Goal: Task Accomplishment & Management: Manage account settings

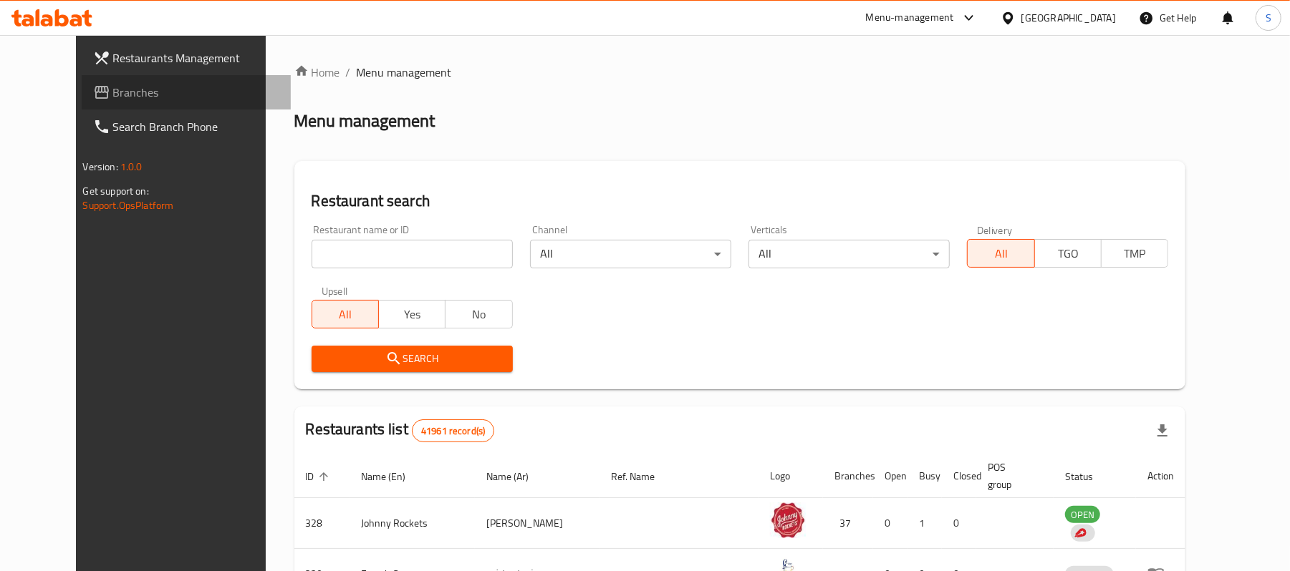
click at [82, 104] on link "Branches" at bounding box center [187, 92] width 210 height 34
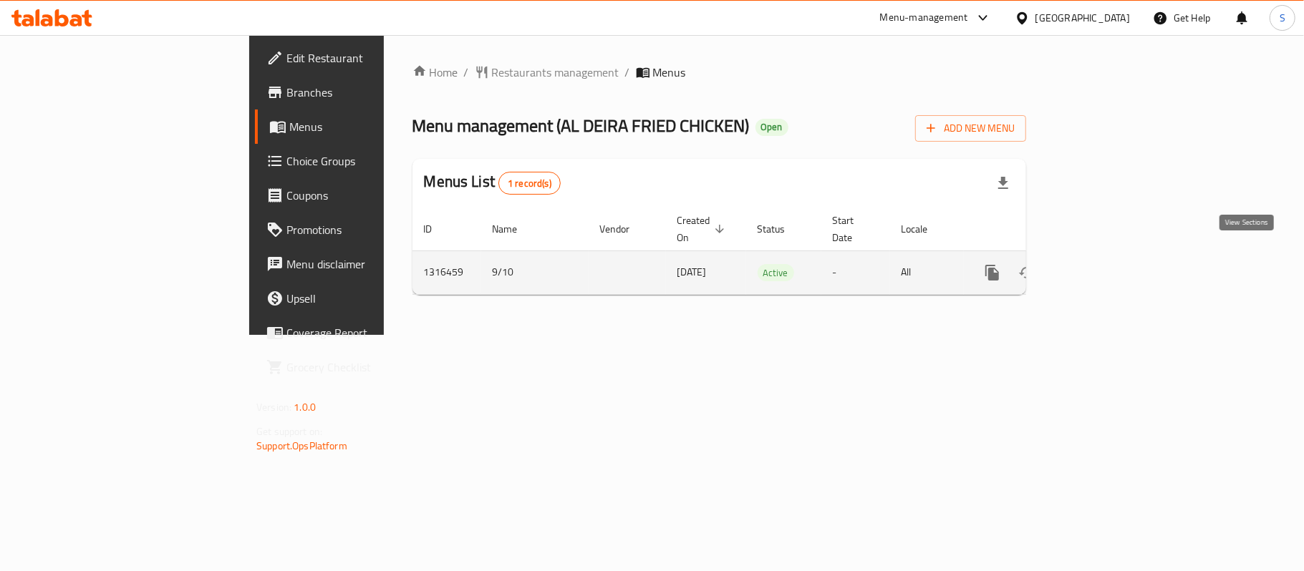
click at [1102, 266] on icon "enhanced table" at bounding box center [1095, 272] width 13 height 13
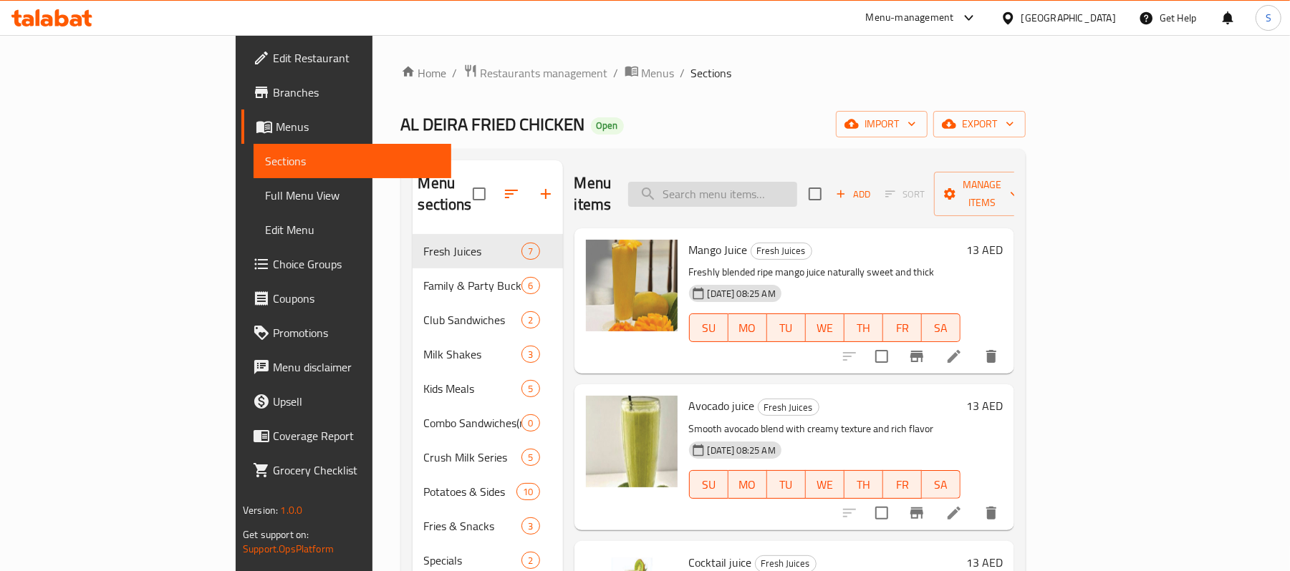
click at [774, 182] on input "search" at bounding box center [712, 194] width 169 height 25
paste input "Snack Meal"
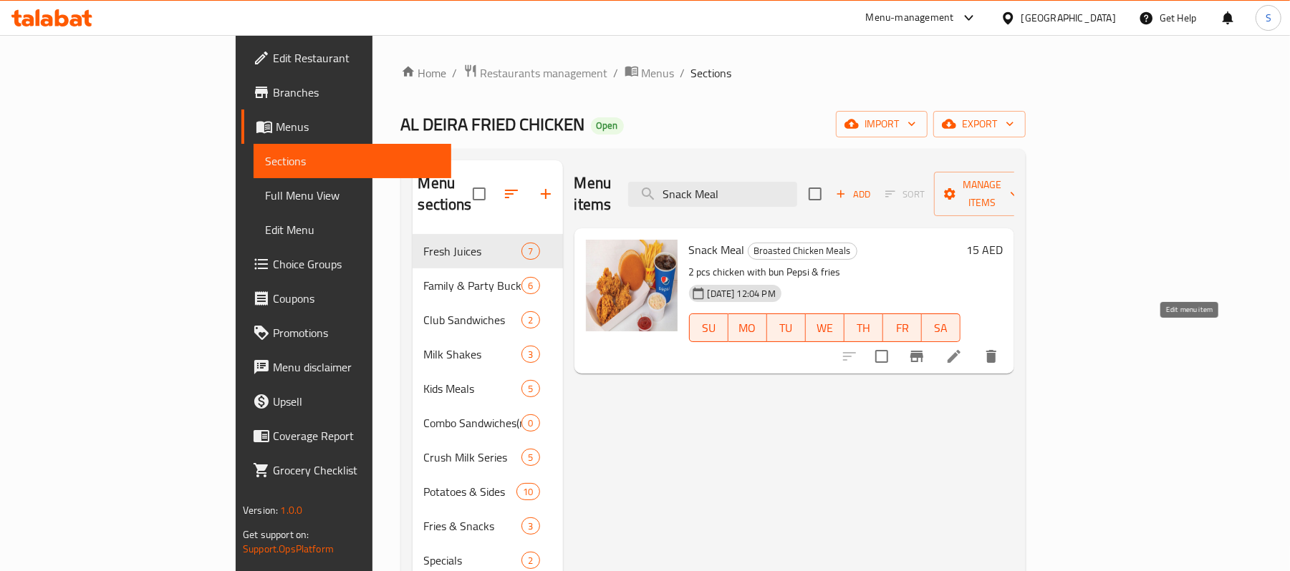
type input "Snack Meal"
click at [962, 348] on icon at bounding box center [953, 356] width 17 height 17
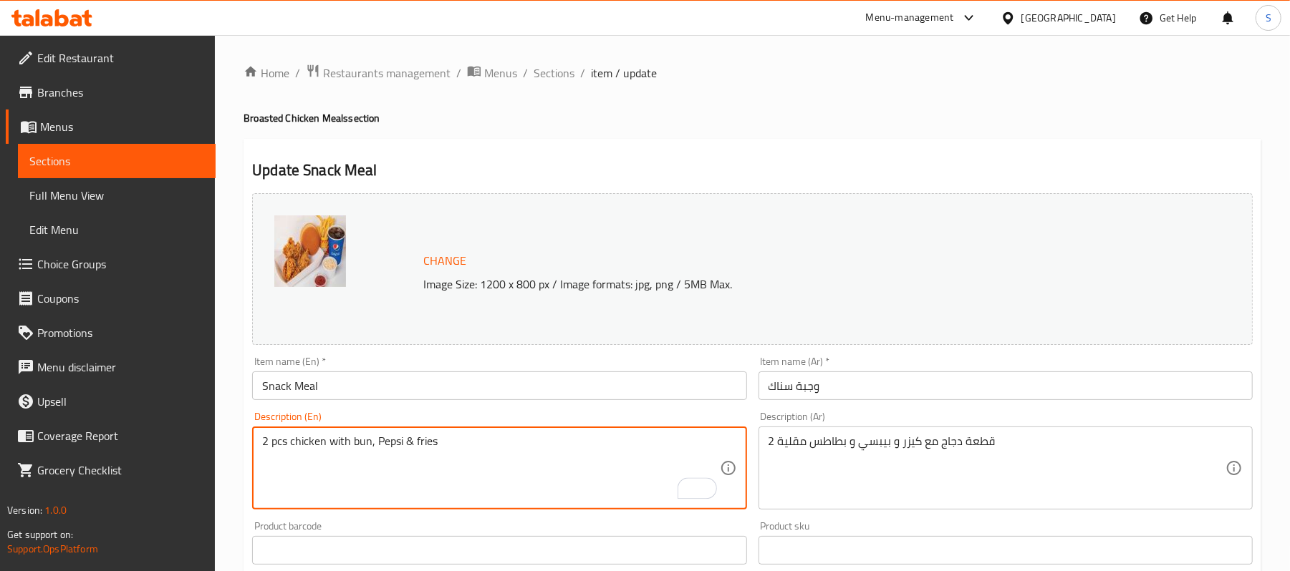
click at [391, 438] on textarea "2 pcs chicken with bun, Pepsi & fries" at bounding box center [490, 469] width 457 height 68
type textarea "2 pcs chicken with bun, soft drink & fries"
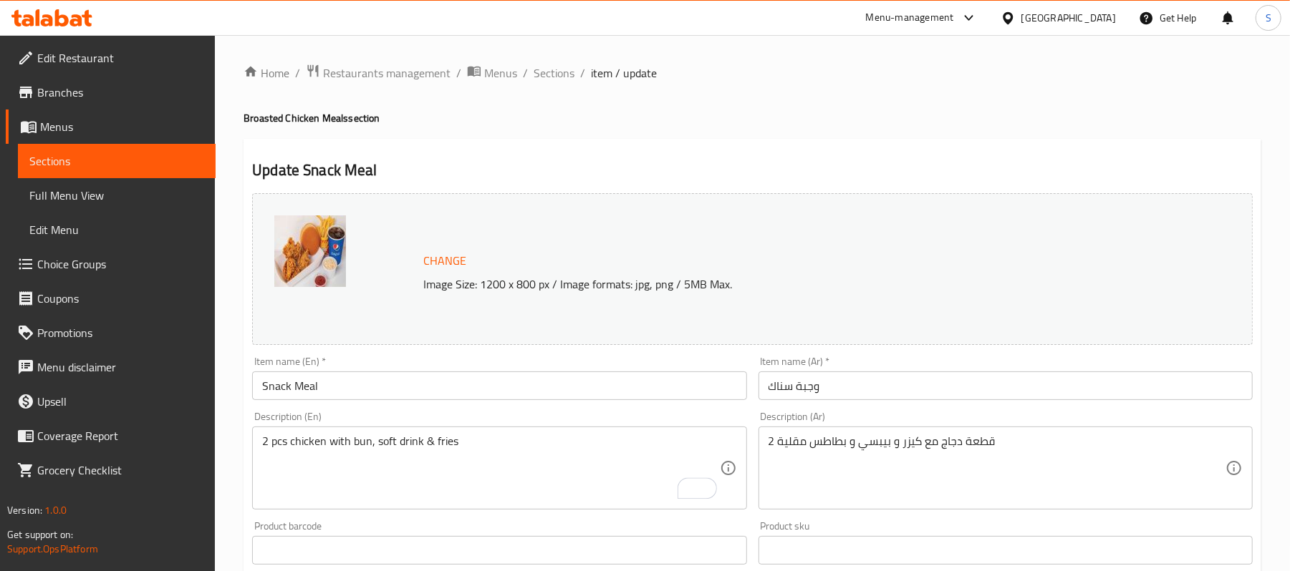
click at [1103, 431] on div "2 قطعة دجاج مع كيزر و بيبسي و بطاطس مقلية Description (Ar)" at bounding box center [1005, 468] width 494 height 83
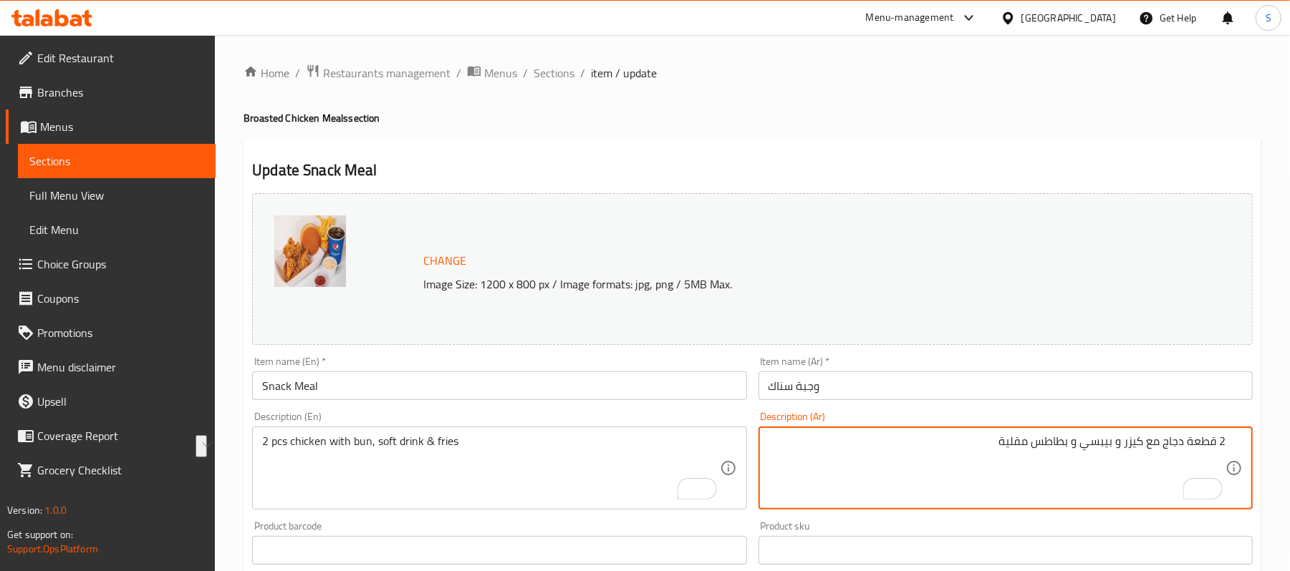
drag, startPoint x: 1083, startPoint y: 445, endPoint x: 1123, endPoint y: 448, distance: 39.5
click at [1123, 448] on textarea "2 قطعة دجاج مع كيزر و بيبسي و بطاطس مقلية" at bounding box center [996, 469] width 457 height 68
type textarea "2 قطعة دجاج مع كيزر، مشروب غازي و بطاطس مقلية"
click at [899, 385] on input "وجبة سناك" at bounding box center [1005, 386] width 494 height 29
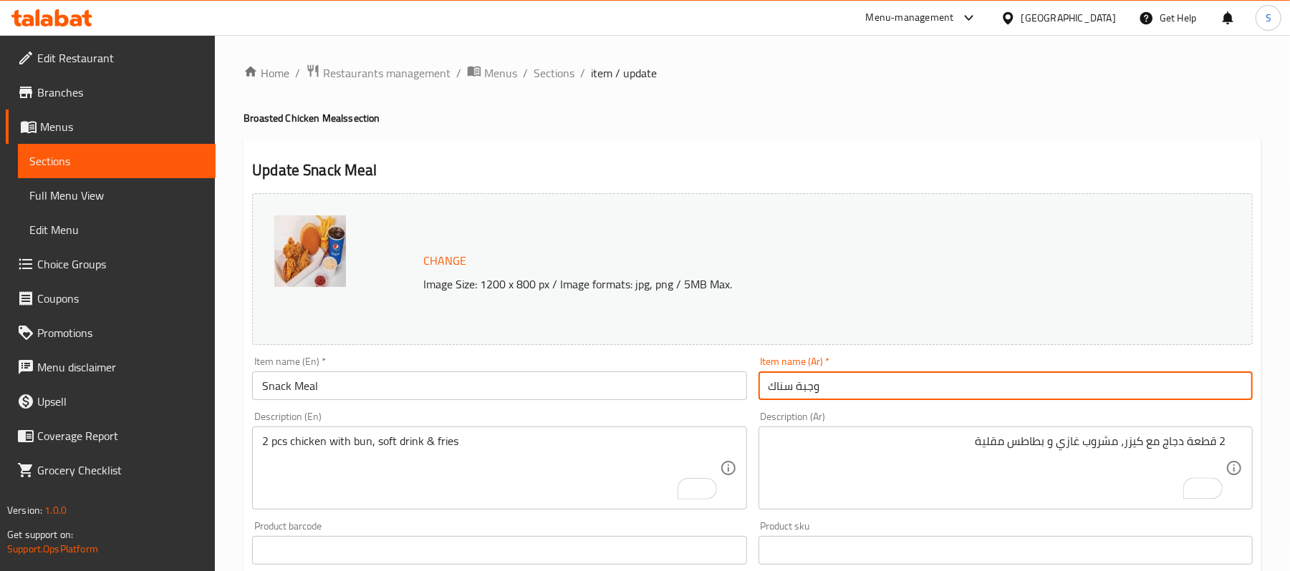
click at [542, 76] on span "Sections" at bounding box center [553, 72] width 41 height 17
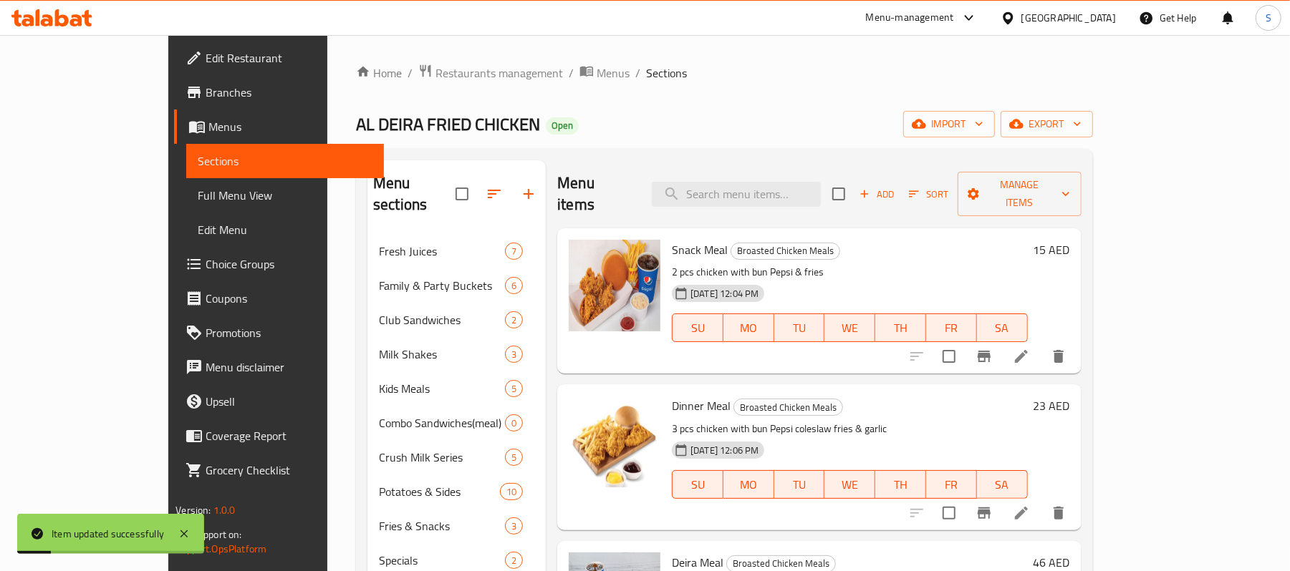
click at [174, 275] on link "Choice Groups" at bounding box center [279, 264] width 210 height 34
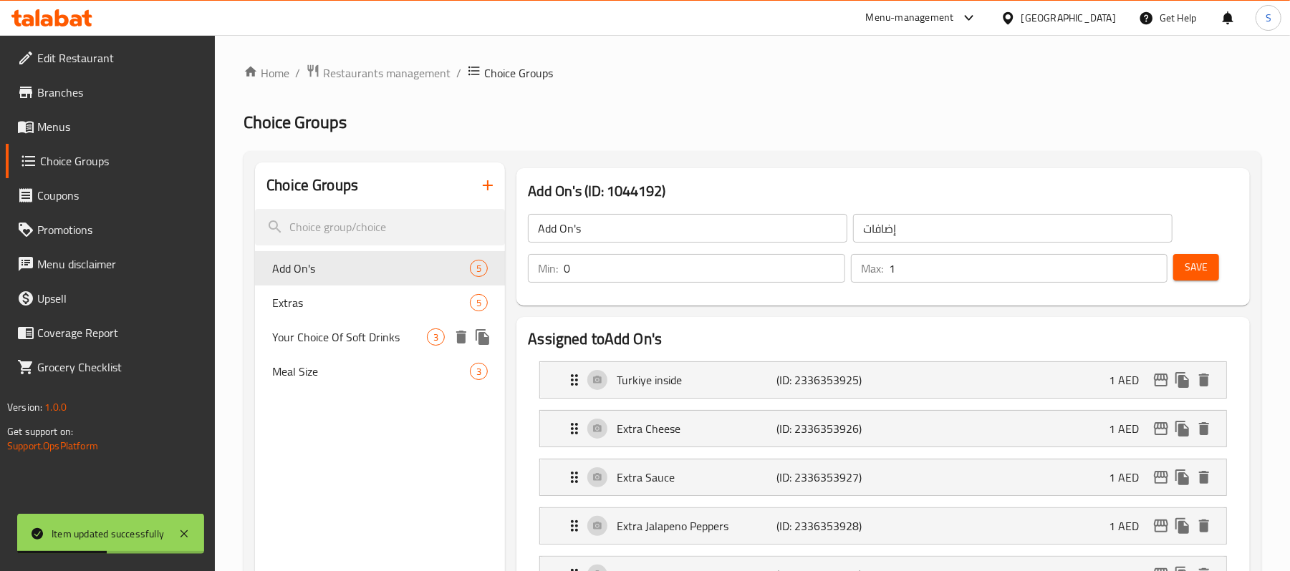
click at [344, 342] on span "Your Choice Of Soft Drinks" at bounding box center [349, 337] width 155 height 17
type input "Your Choice Of Soft Drinks"
type input "اختيارك من المشروبات الغازية"
type input "1"
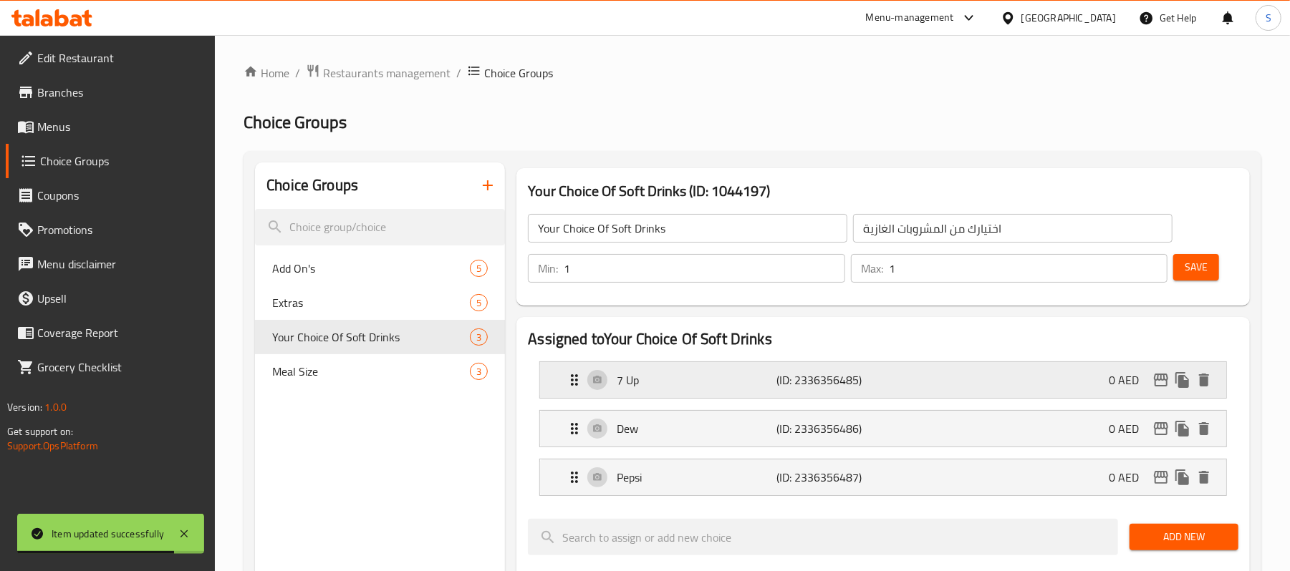
click at [654, 377] on p "7 Up" at bounding box center [696, 380] width 160 height 17
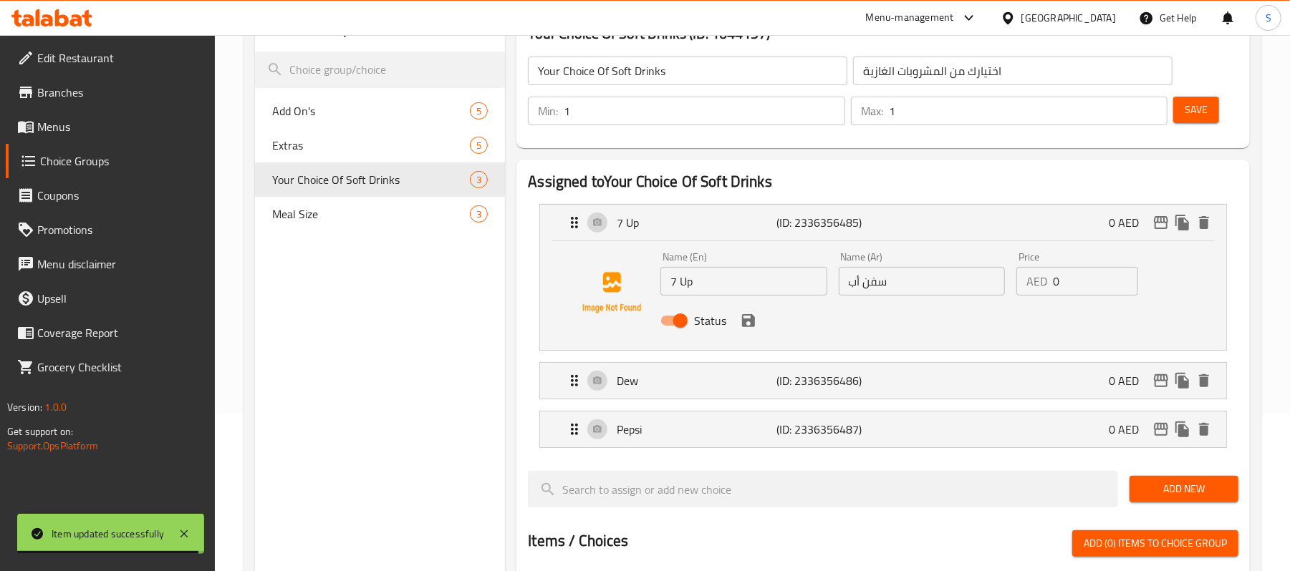
scroll to position [190, 0]
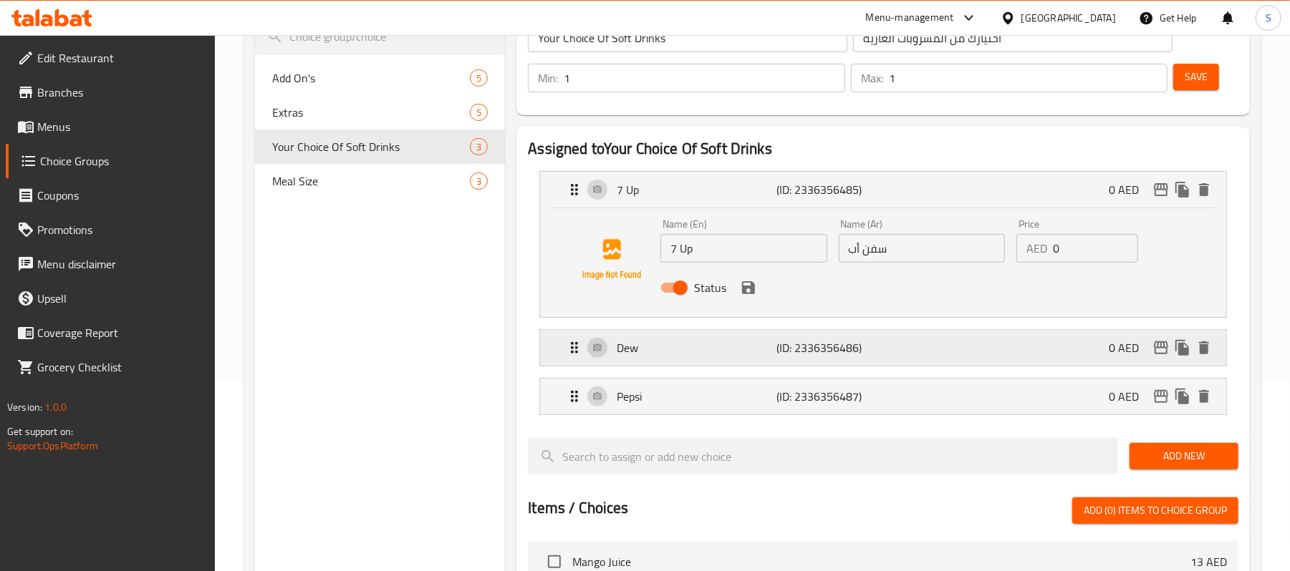
click at [694, 353] on p "Dew" at bounding box center [696, 347] width 160 height 17
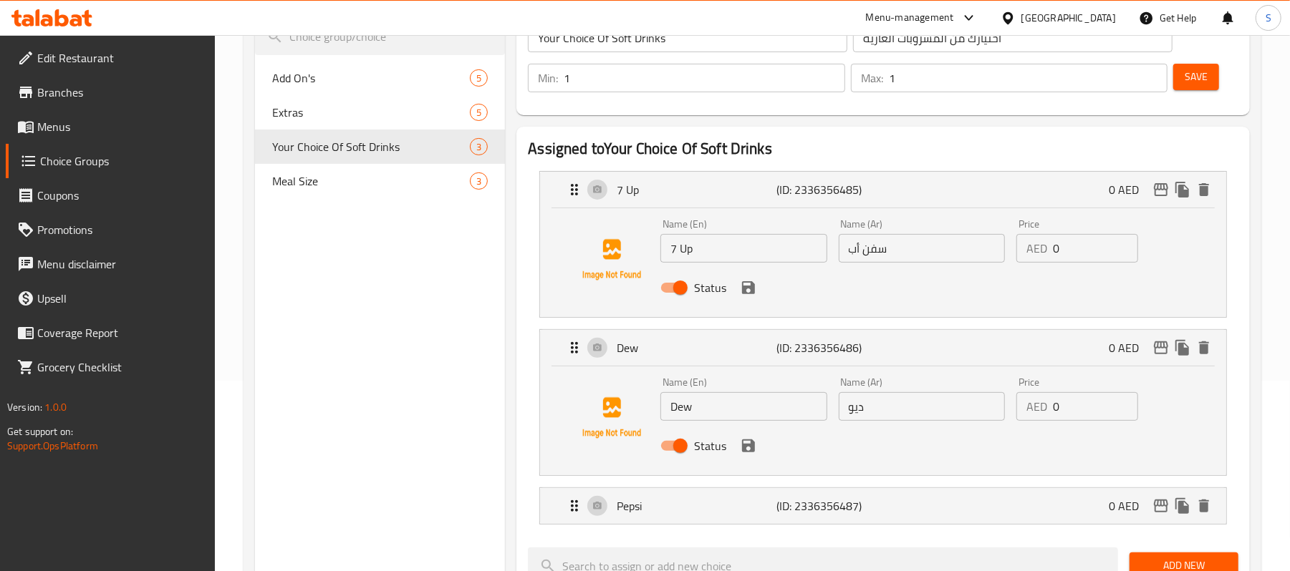
click at [669, 411] on input "Dew" at bounding box center [743, 406] width 166 height 29
type input "Mountain Dew"
click at [903, 413] on input "ديو" at bounding box center [921, 406] width 166 height 29
click at [891, 400] on input "ديوماونتن" at bounding box center [921, 406] width 166 height 29
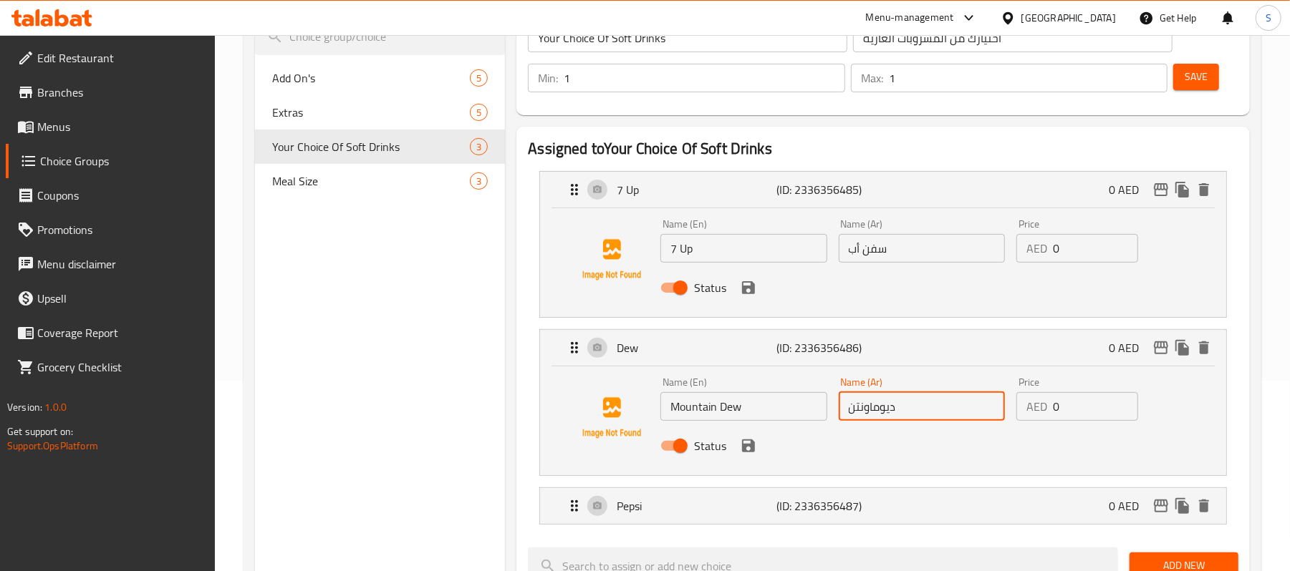
click at [891, 400] on input "ديوماونتن" at bounding box center [921, 406] width 166 height 29
type input "ماونتن ديو"
click at [750, 447] on icon "save" at bounding box center [748, 446] width 13 height 13
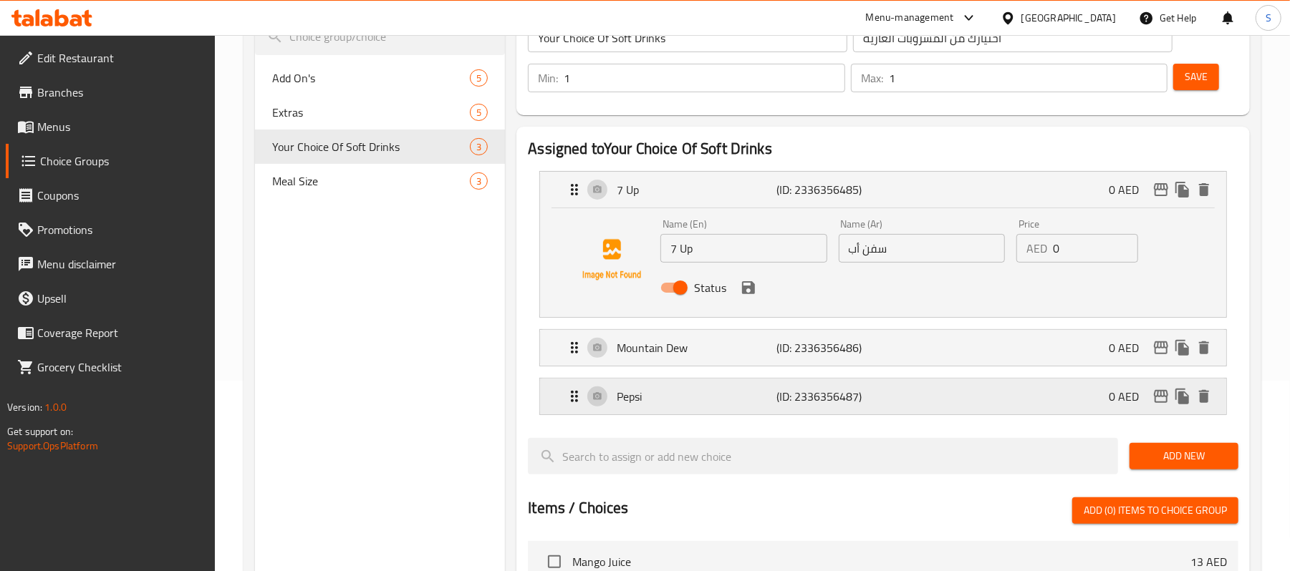
click at [725, 410] on div "Pepsi (ID: 2336356487) 0 AED" at bounding box center [887, 397] width 643 height 36
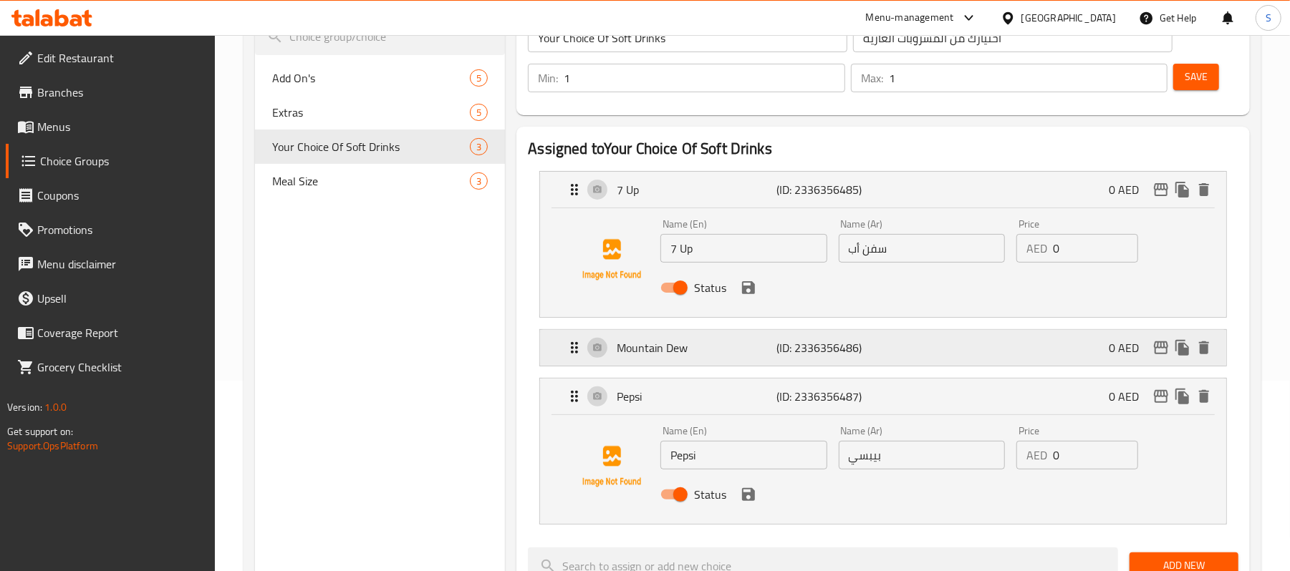
click at [750, 349] on p "Mountain Dew" at bounding box center [696, 347] width 160 height 17
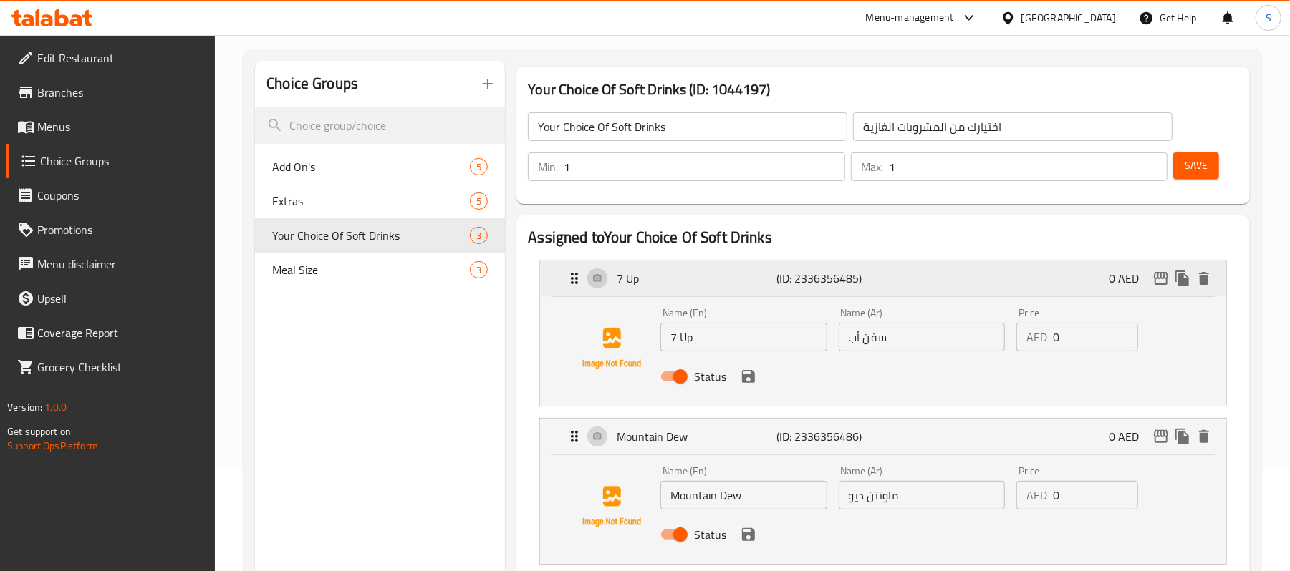
scroll to position [95, 0]
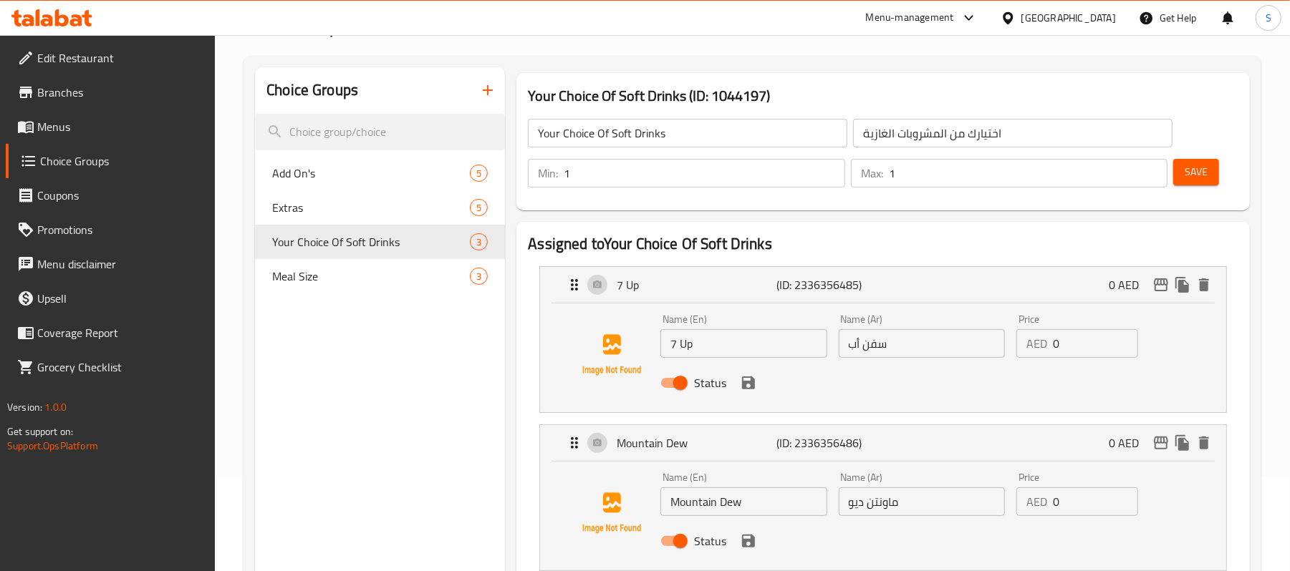
click at [1218, 173] on button "Save" at bounding box center [1196, 172] width 46 height 26
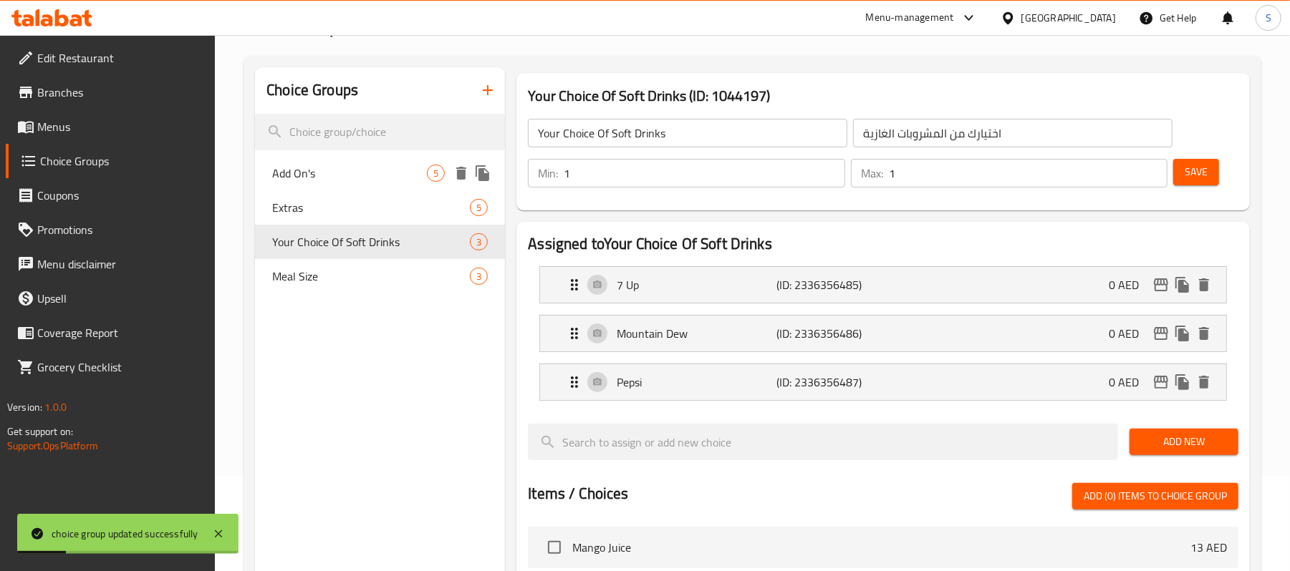
click at [367, 180] on span "Add On's" at bounding box center [349, 173] width 155 height 17
type input "Add On's"
type input "إضافات"
type input "0"
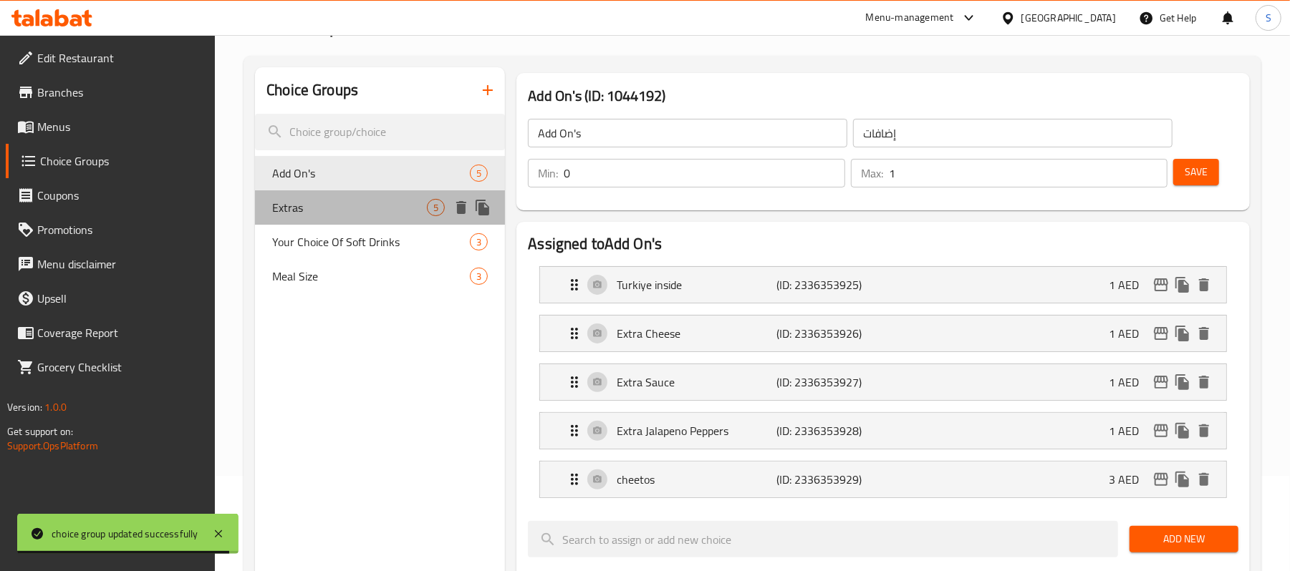
click at [306, 208] on span "Extras" at bounding box center [349, 207] width 155 height 17
type input "Extras"
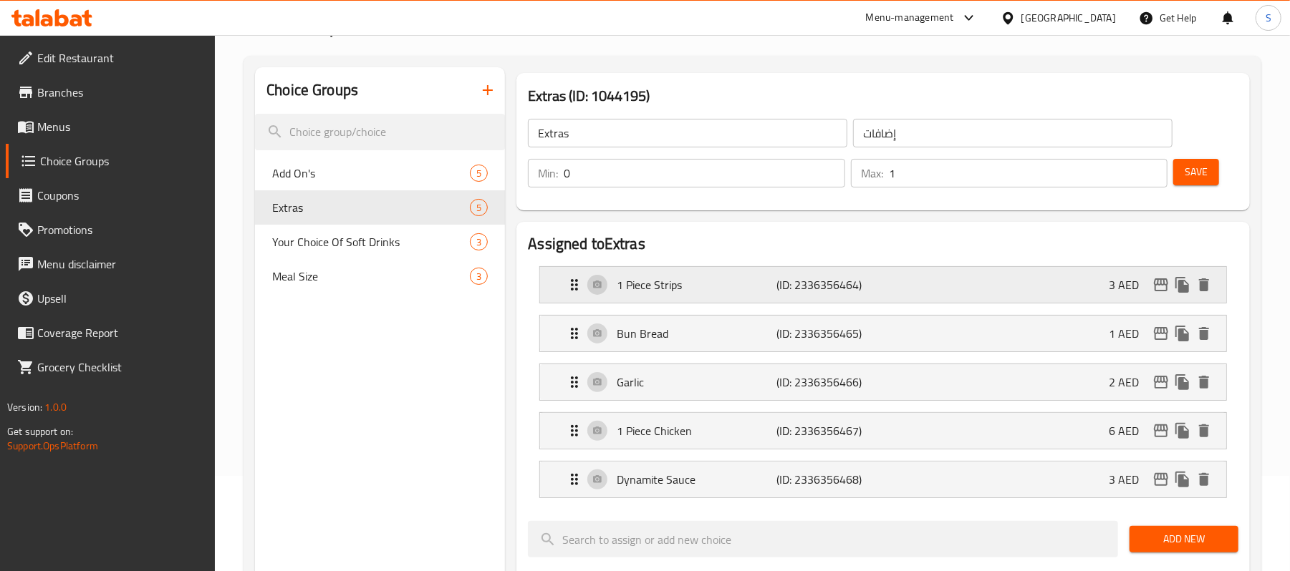
click at [639, 282] on p "1 Piece Strips" at bounding box center [696, 284] width 160 height 17
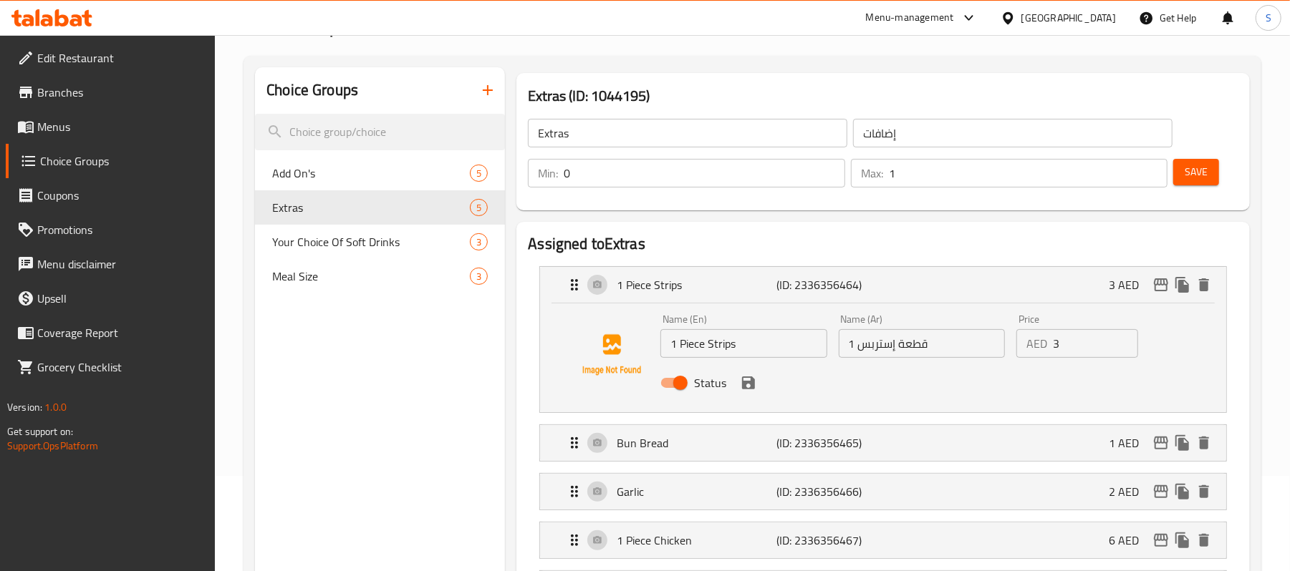
click at [954, 353] on input "1 قطعة إستربس" at bounding box center [921, 343] width 166 height 29
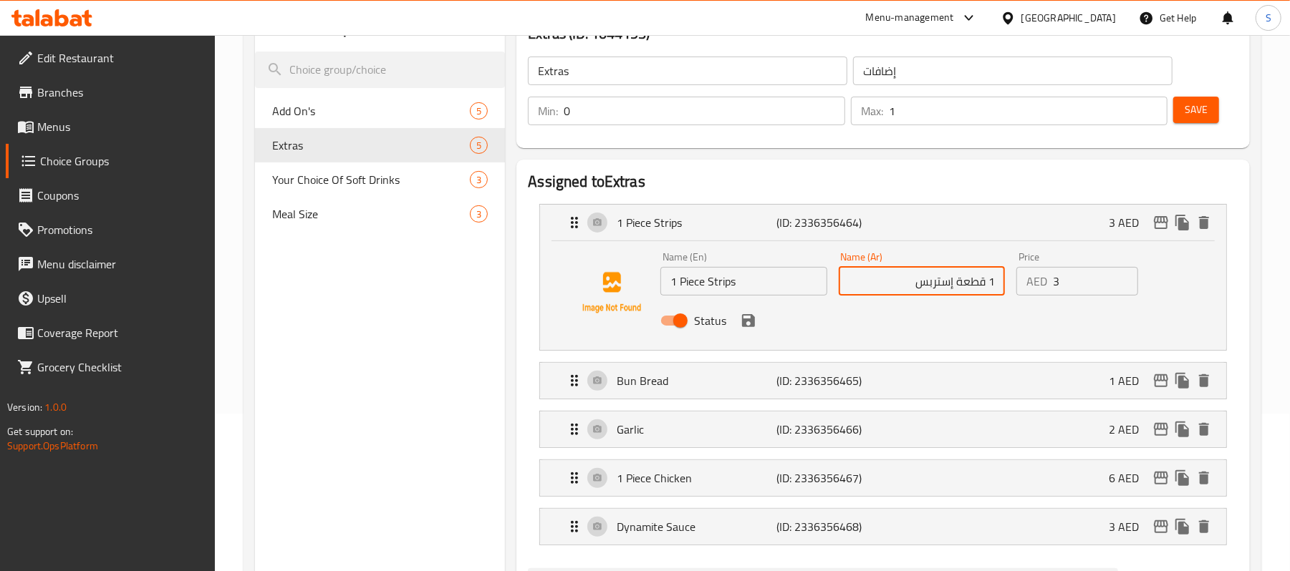
scroll to position [190, 0]
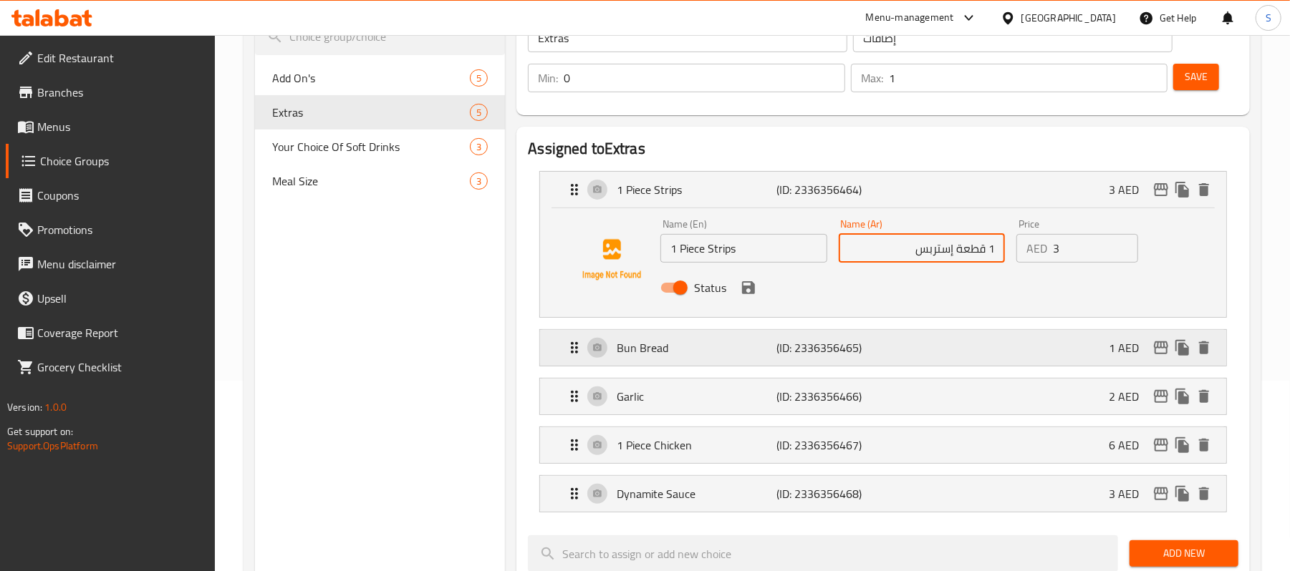
click at [694, 350] on p "Bun Bread" at bounding box center [696, 347] width 160 height 17
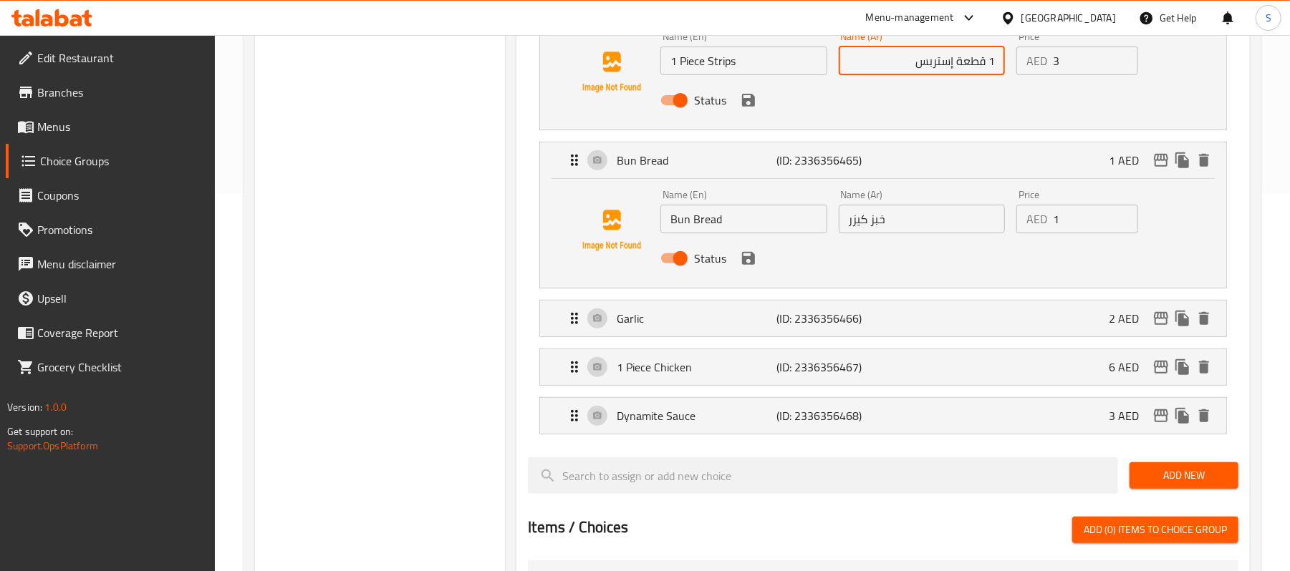
scroll to position [382, 0]
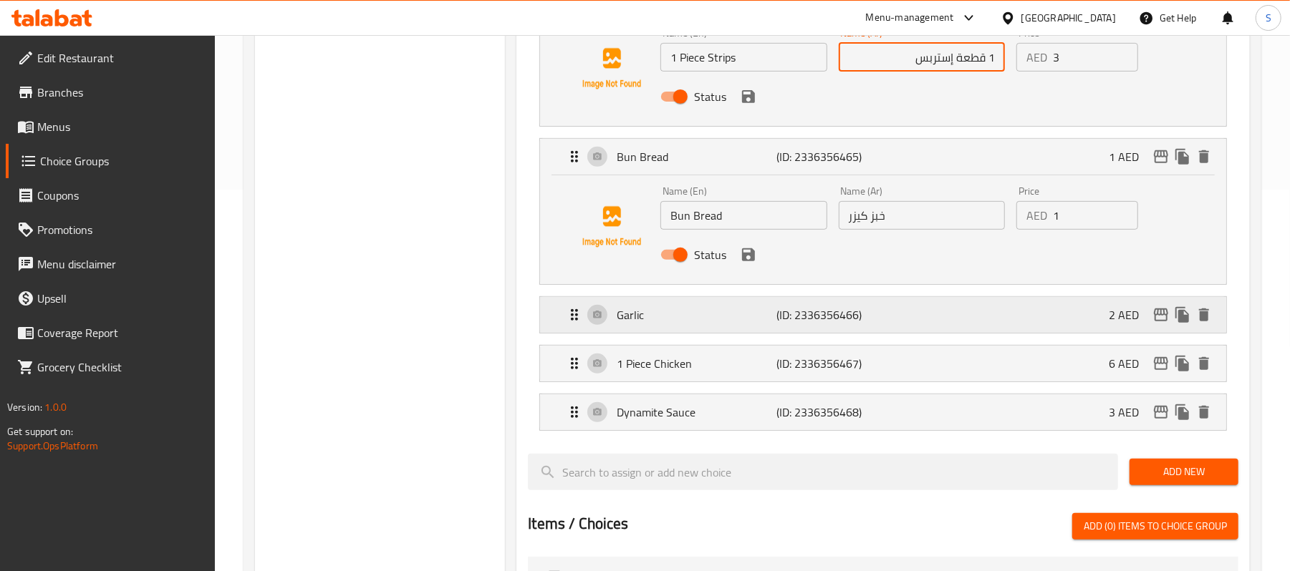
click at [703, 324] on p "Garlic" at bounding box center [696, 314] width 160 height 17
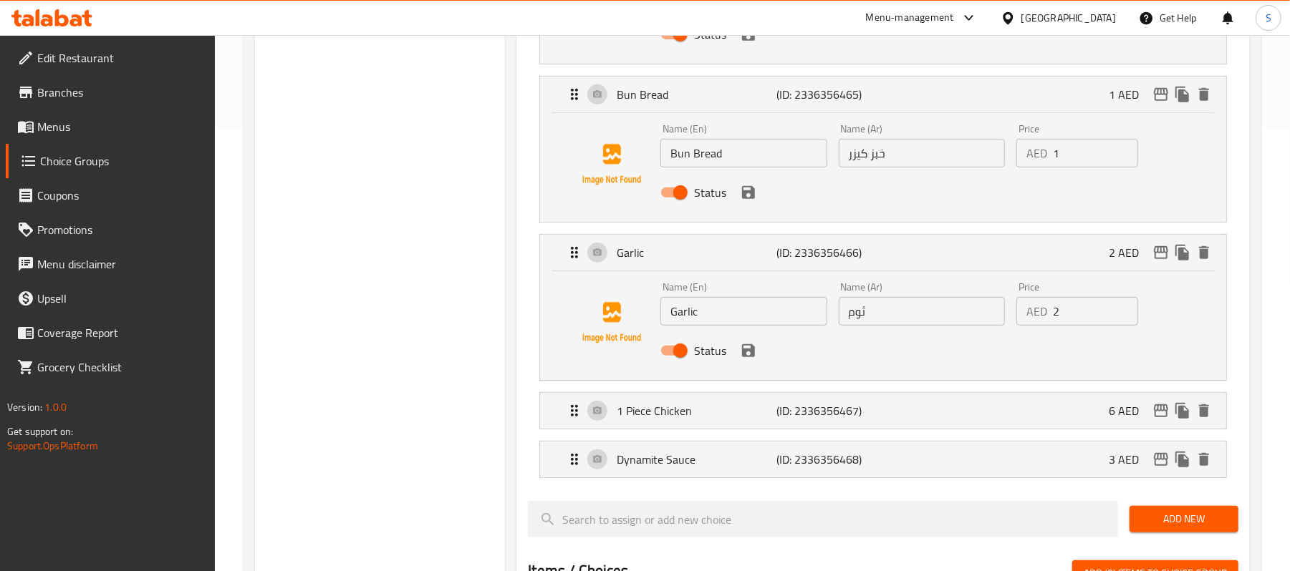
scroll to position [477, 0]
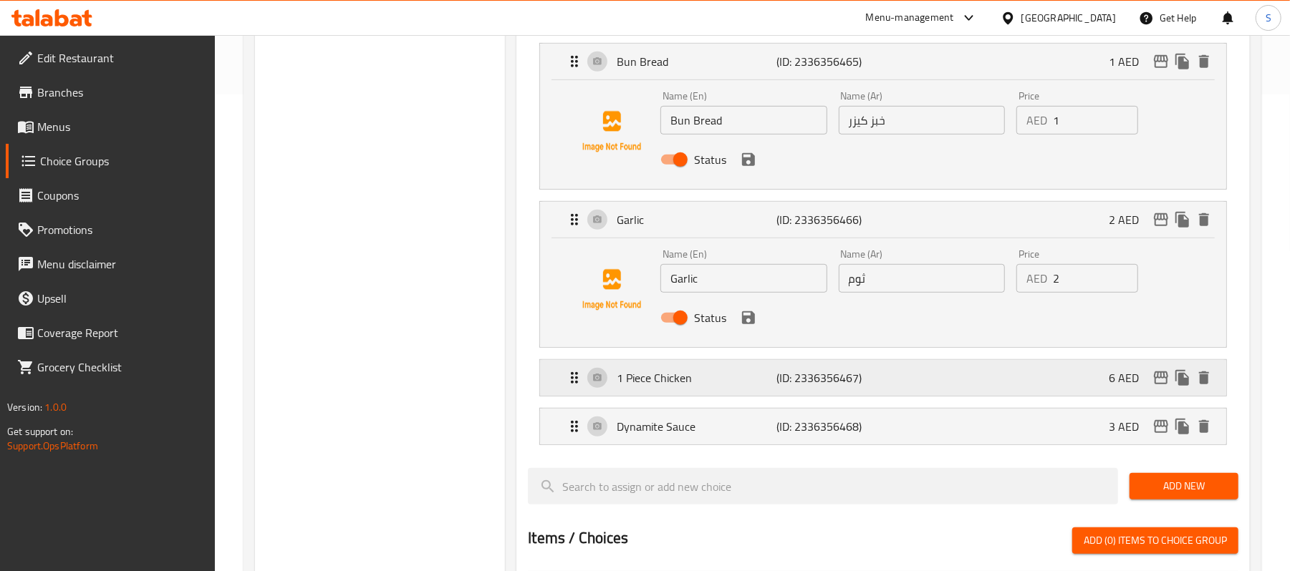
click at [725, 384] on p "1 Piece Chicken" at bounding box center [696, 377] width 160 height 17
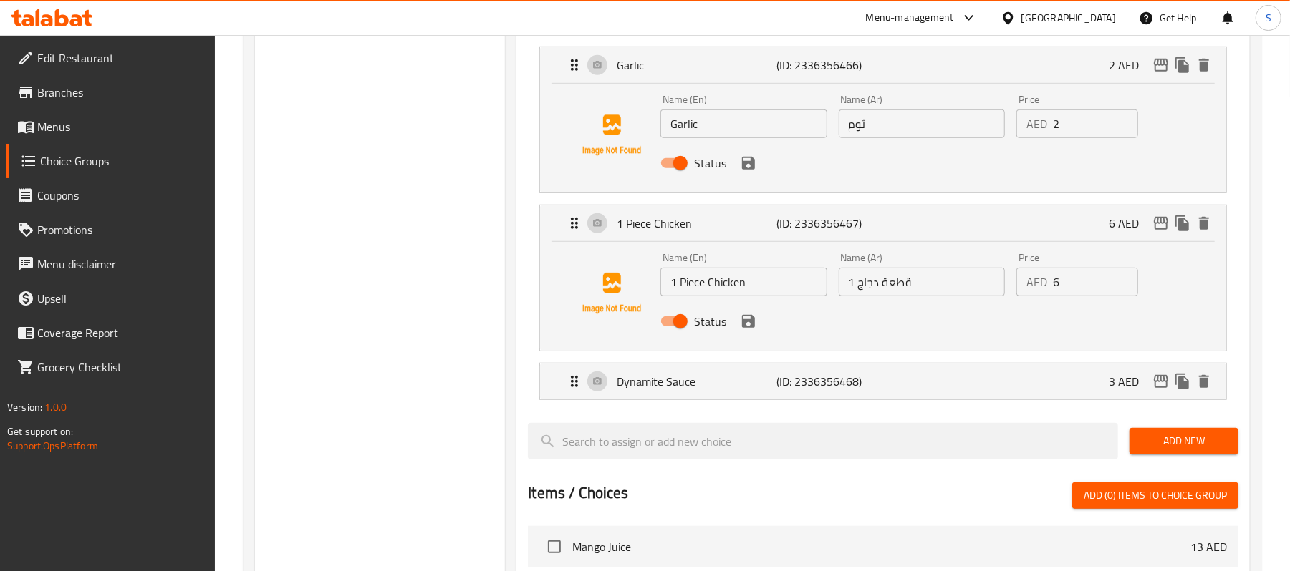
scroll to position [668, 0]
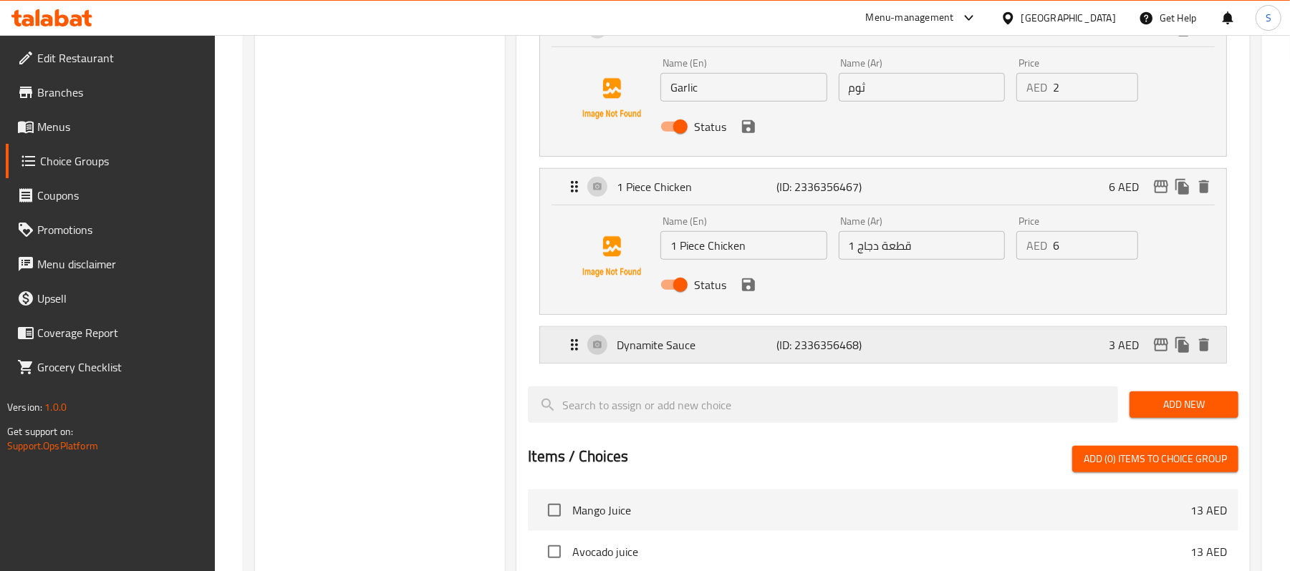
click at [722, 351] on p "Dynamite Sauce" at bounding box center [696, 345] width 160 height 17
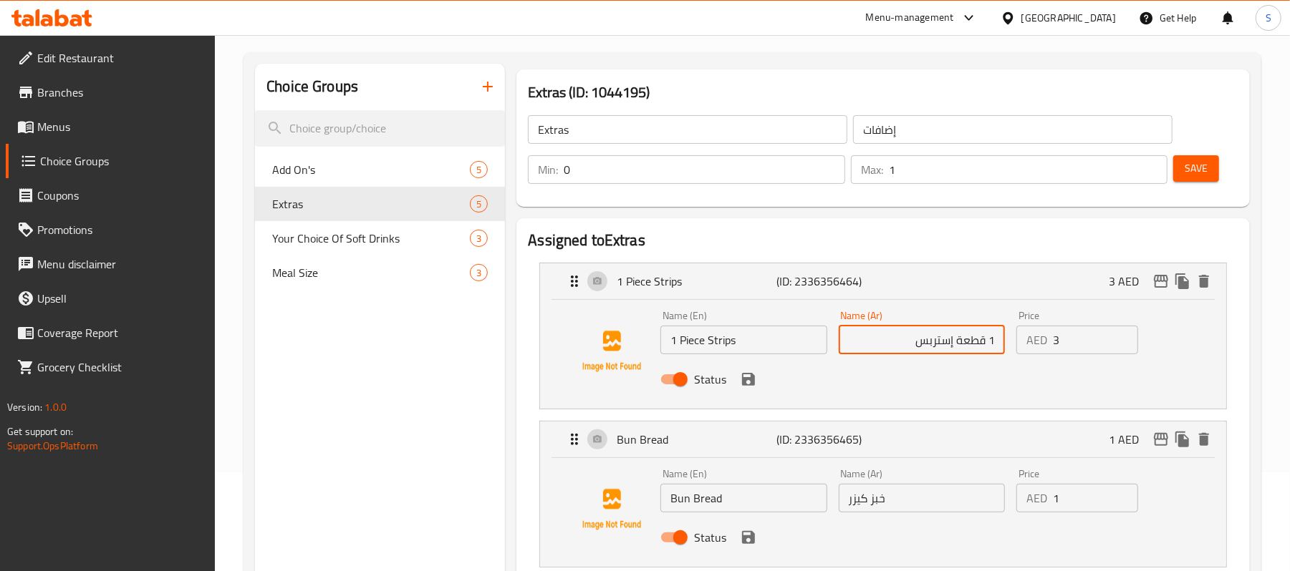
scroll to position [0, 0]
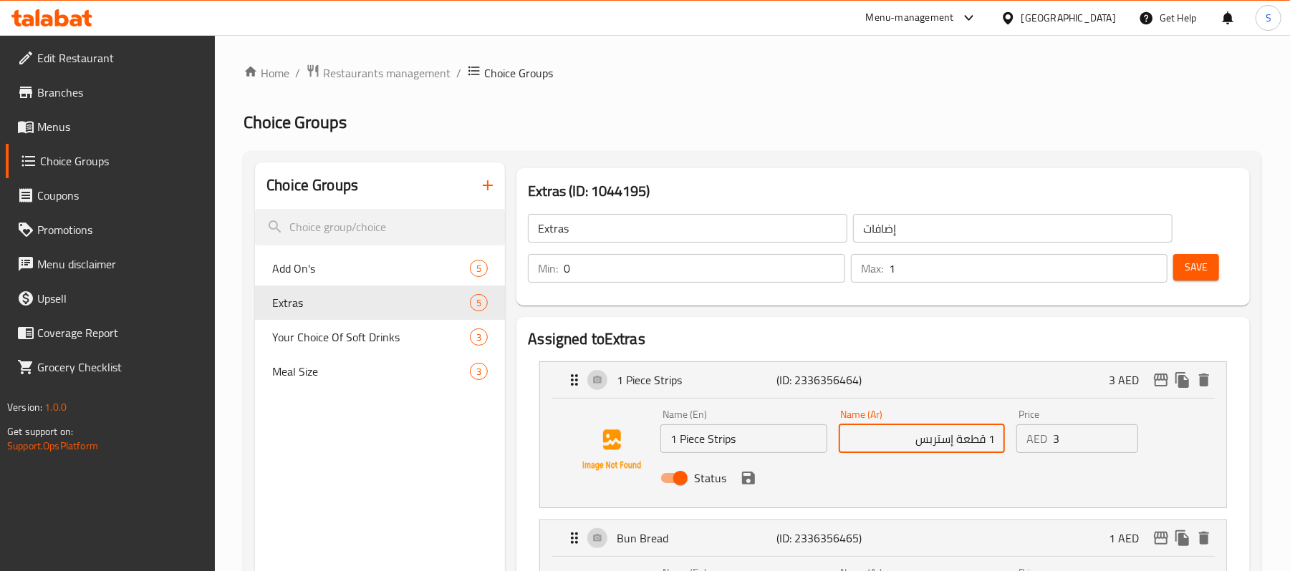
click at [69, 133] on span "Menus" at bounding box center [120, 126] width 167 height 17
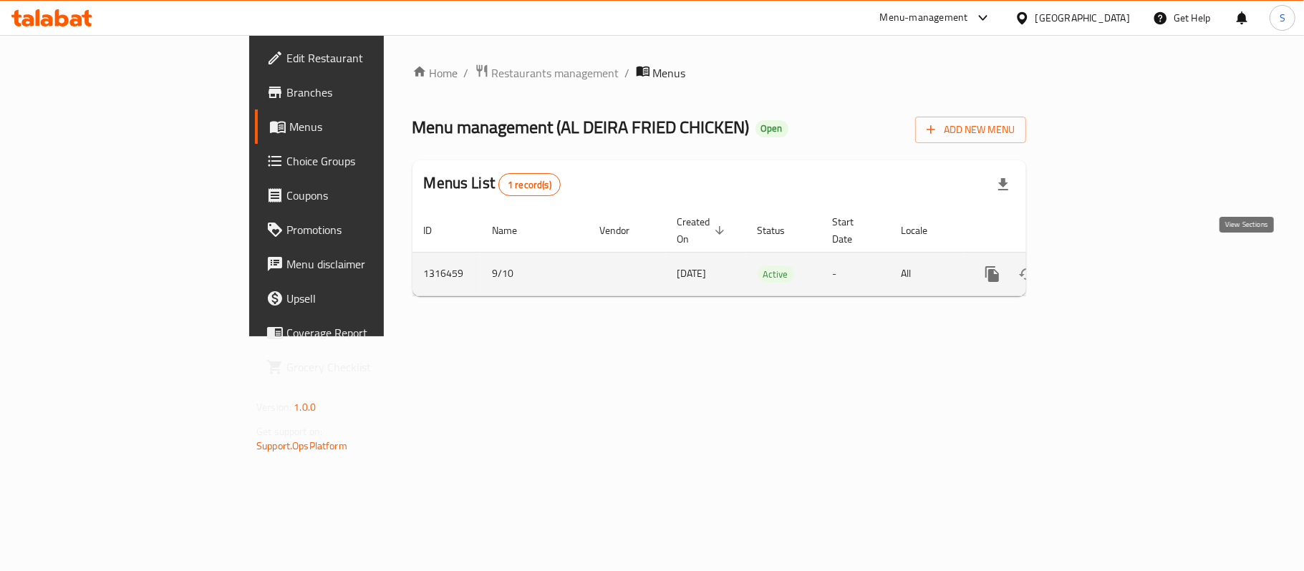
click at [1102, 268] on icon "enhanced table" at bounding box center [1095, 274] width 13 height 13
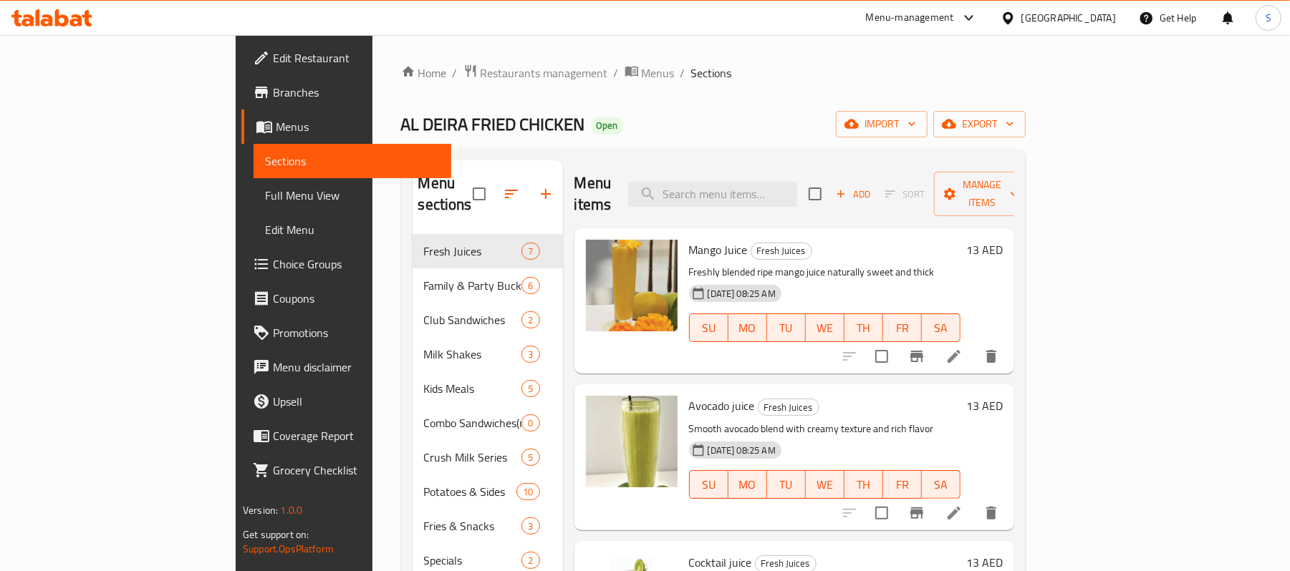
click at [1012, 97] on div "Home / Restaurants management / Menus / Sections AL DEIRA FRIED CHICKEN Open im…" at bounding box center [713, 415] width 624 height 703
click at [797, 190] on input "search" at bounding box center [712, 194] width 169 height 25
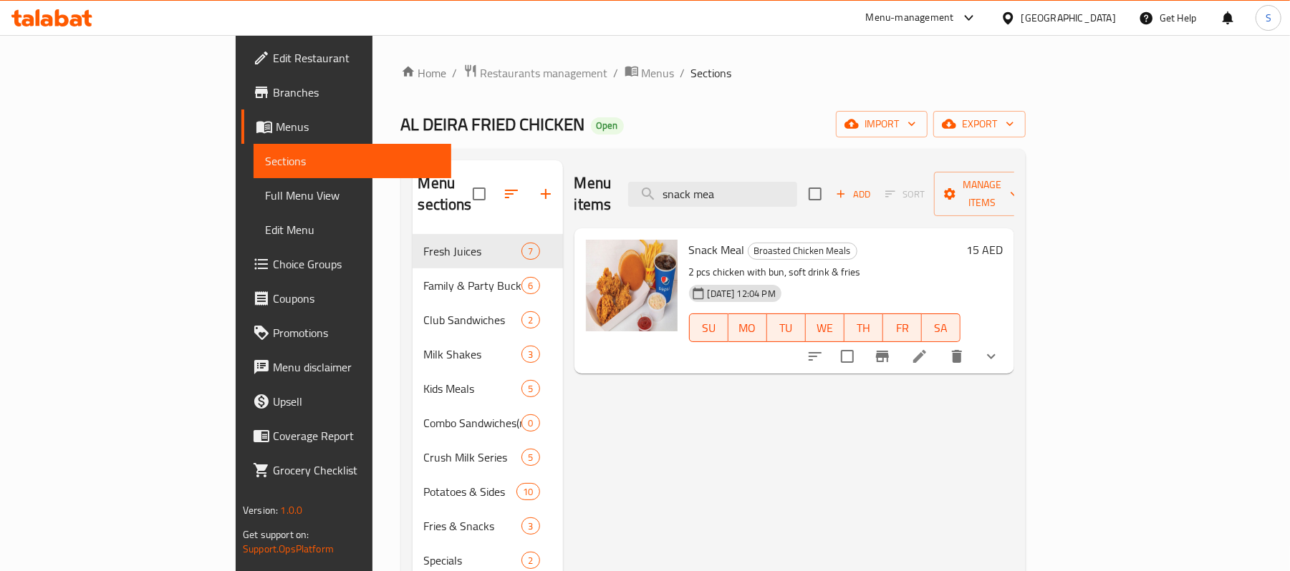
type input "snack mea"
click at [939, 344] on li at bounding box center [919, 357] width 40 height 26
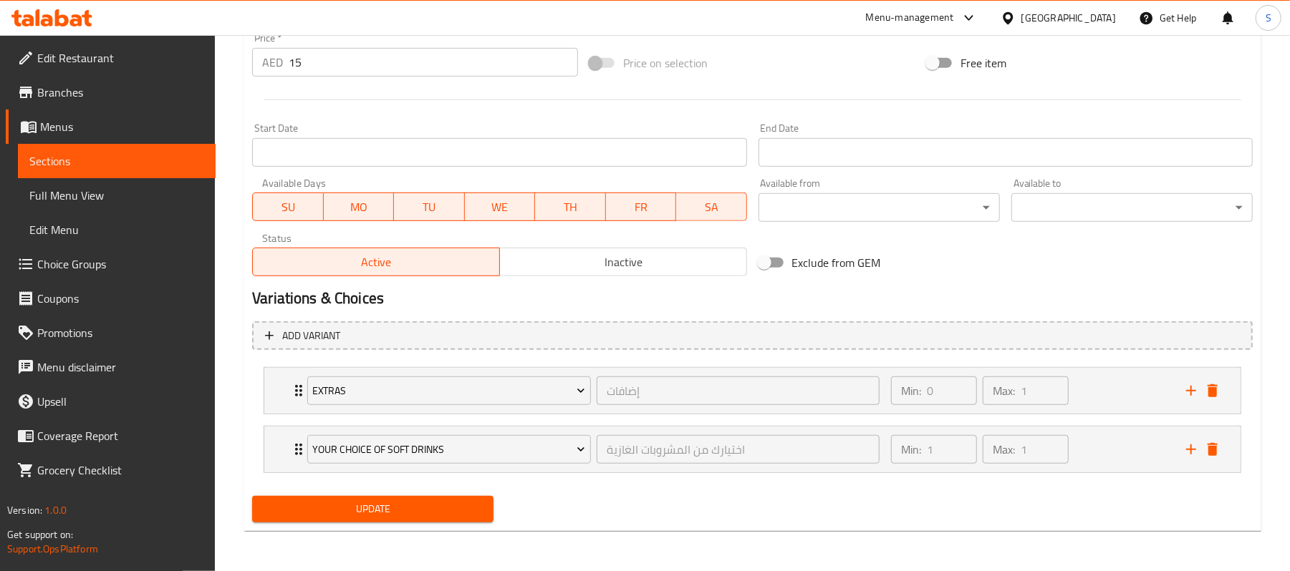
scroll to position [545, 0]
click at [1115, 396] on div "Min: 0 ​ Max: 1 ​" at bounding box center [1029, 391] width 295 height 46
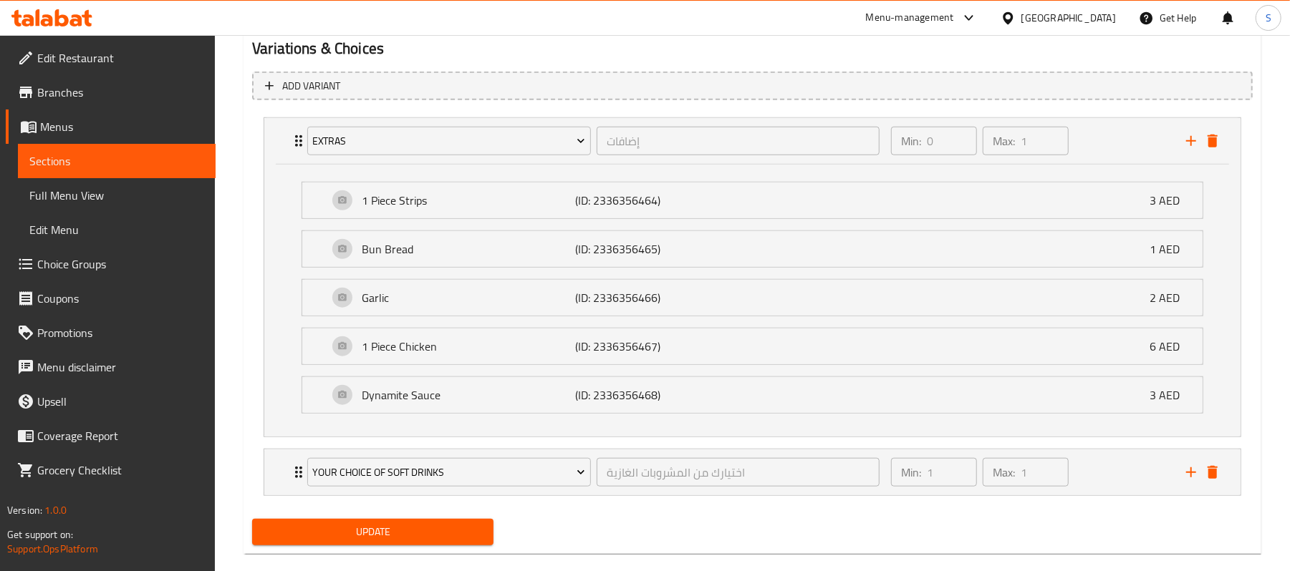
scroll to position [820, 0]
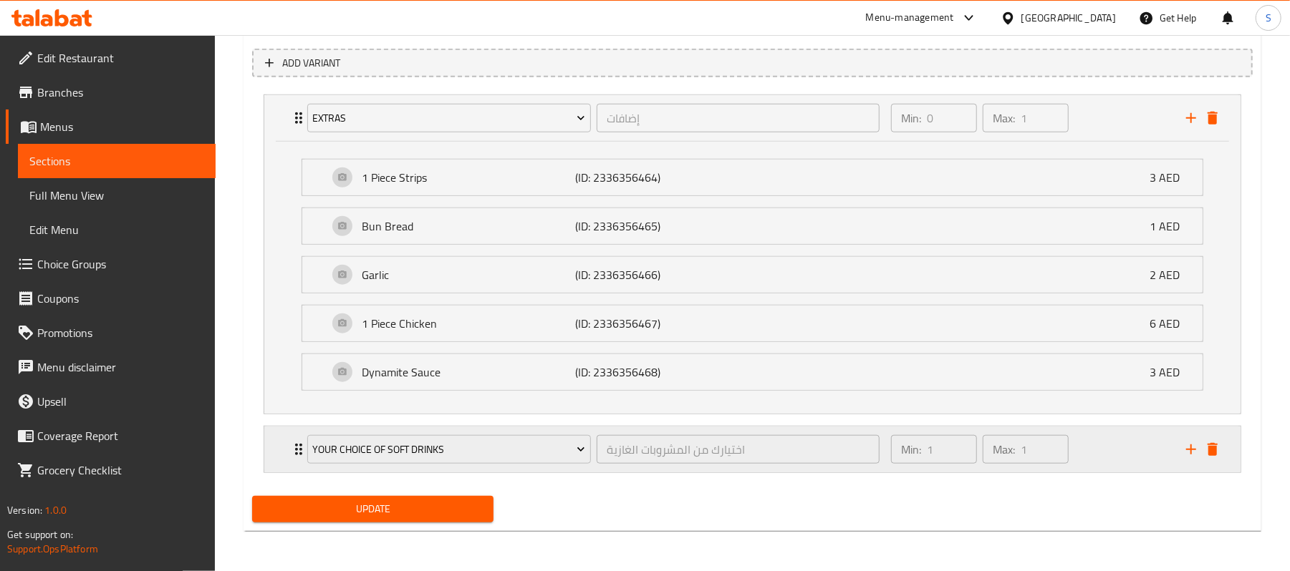
click at [1094, 453] on div "Min: 1 ​ Max: 1 ​" at bounding box center [1029, 450] width 295 height 46
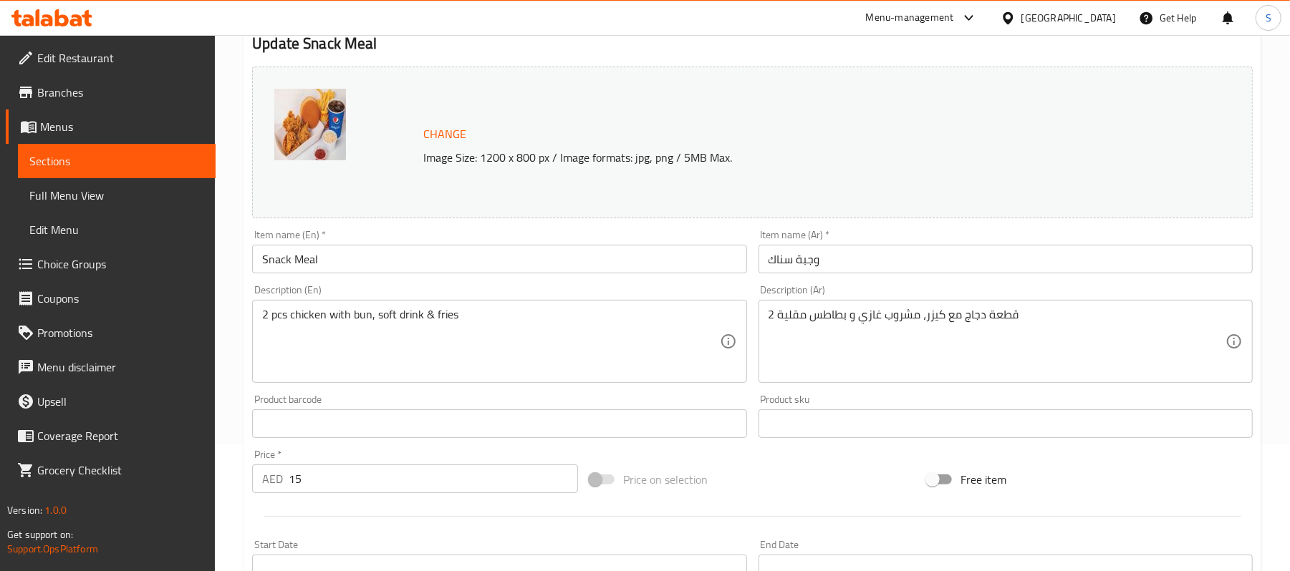
scroll to position [0, 0]
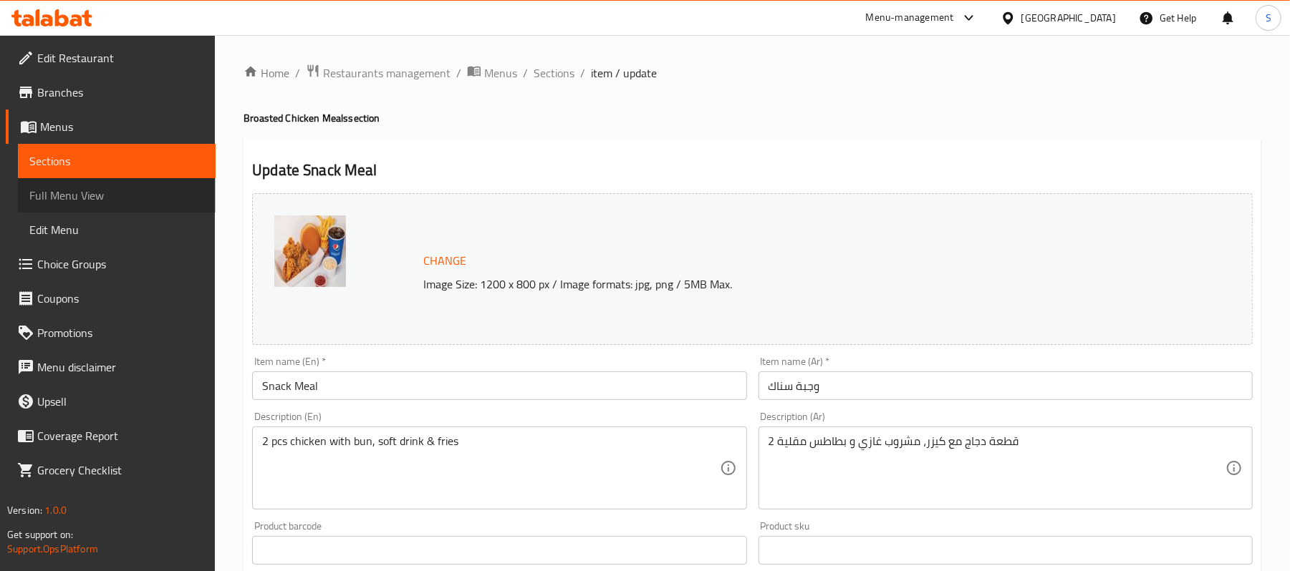
click at [26, 186] on link "Full Menu View" at bounding box center [117, 195] width 198 height 34
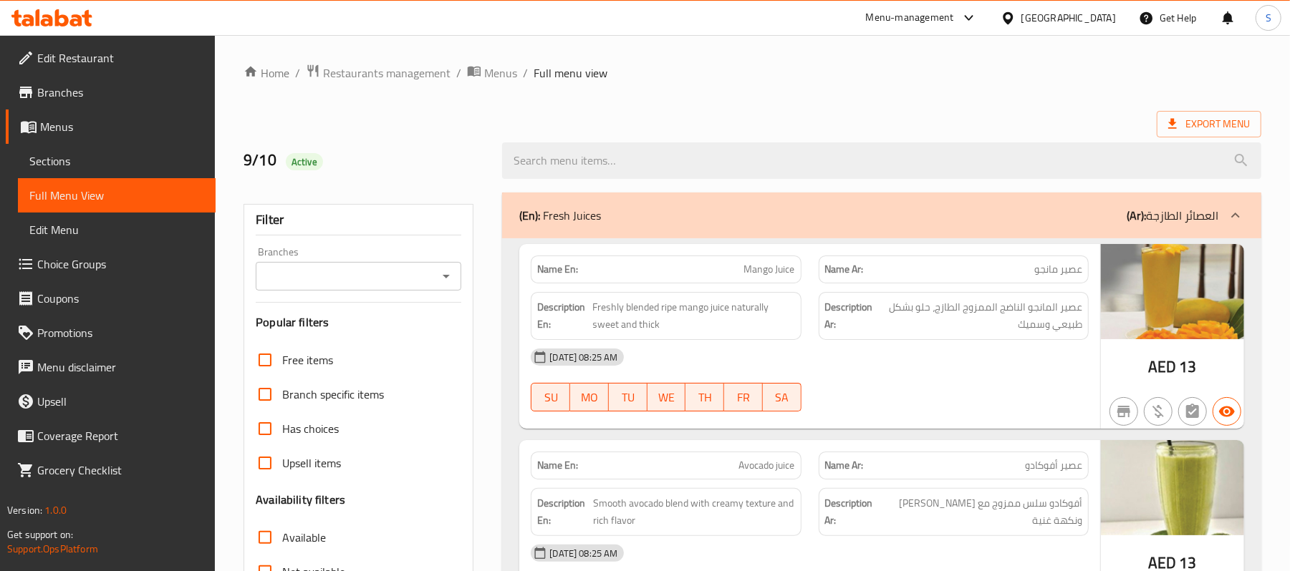
scroll to position [69, 0]
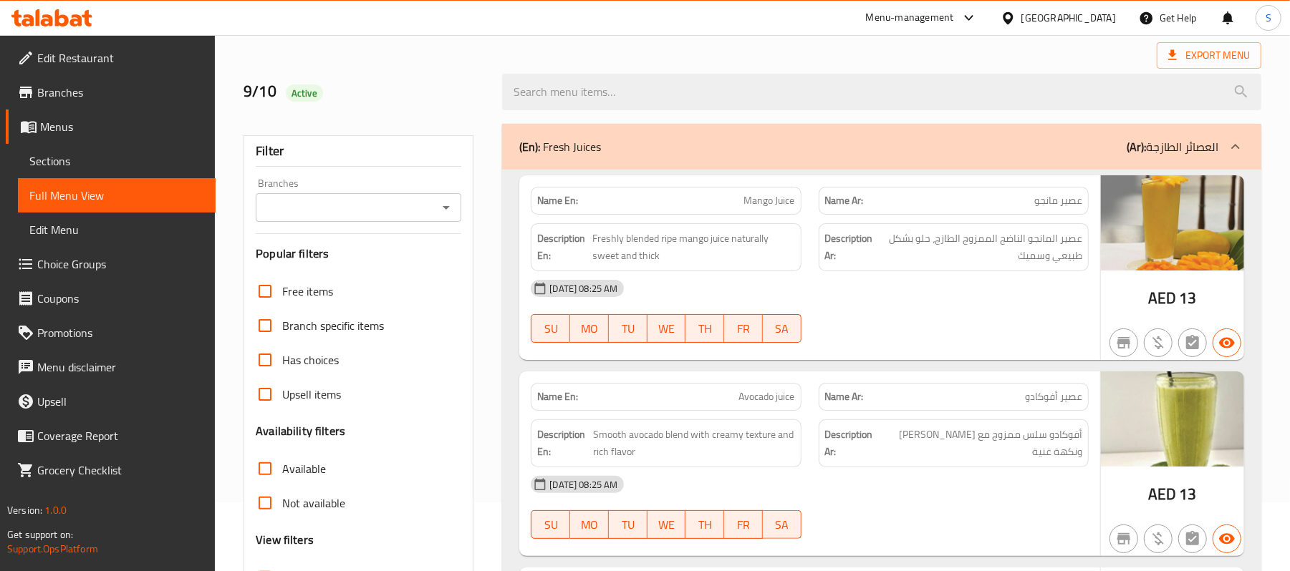
click at [268, 561] on input "Collapse sections" at bounding box center [265, 578] width 34 height 34
checkbox input "true"
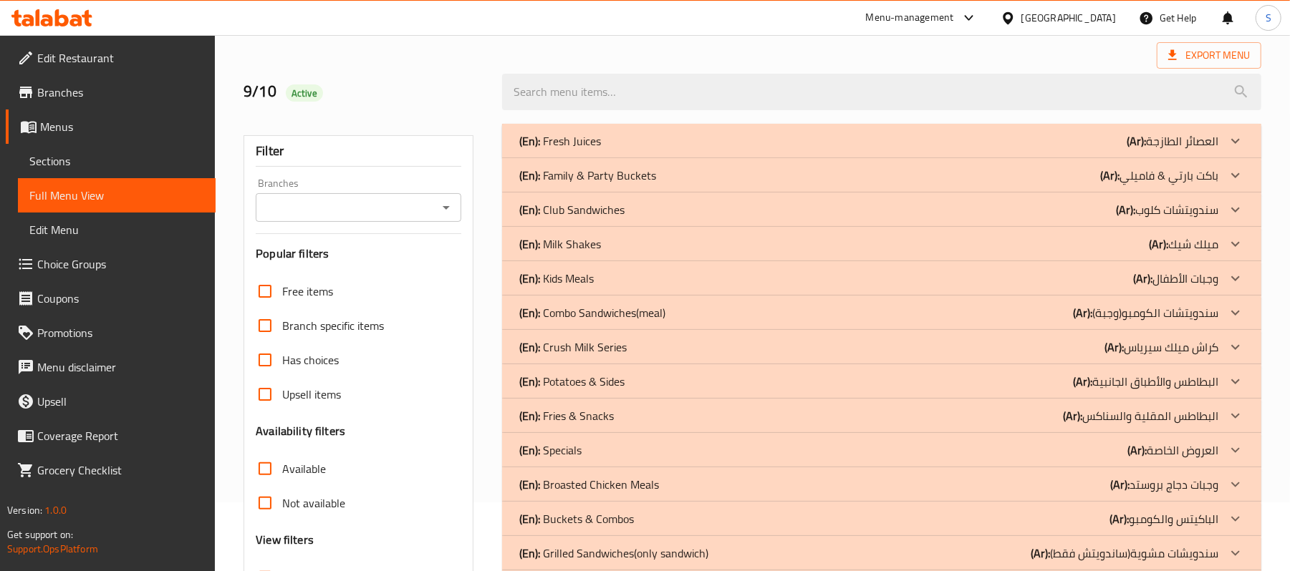
scroll to position [190, 0]
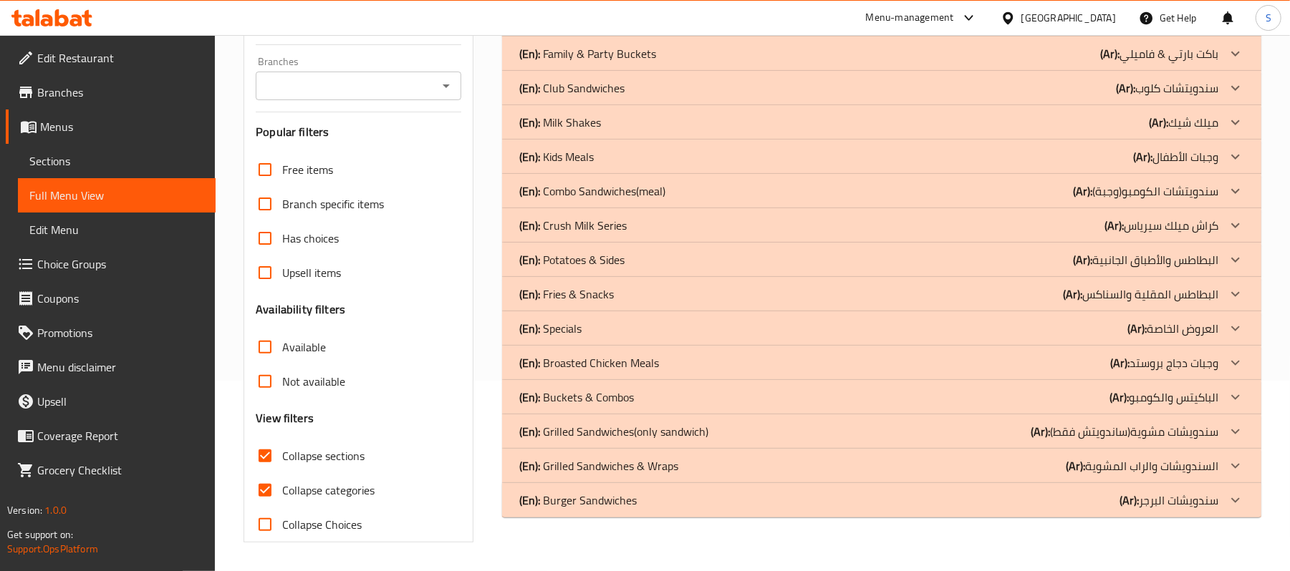
click at [696, 361] on div "(En): Broasted Chicken Meals (Ar): وجبات دجاج بروستد" at bounding box center [868, 362] width 699 height 17
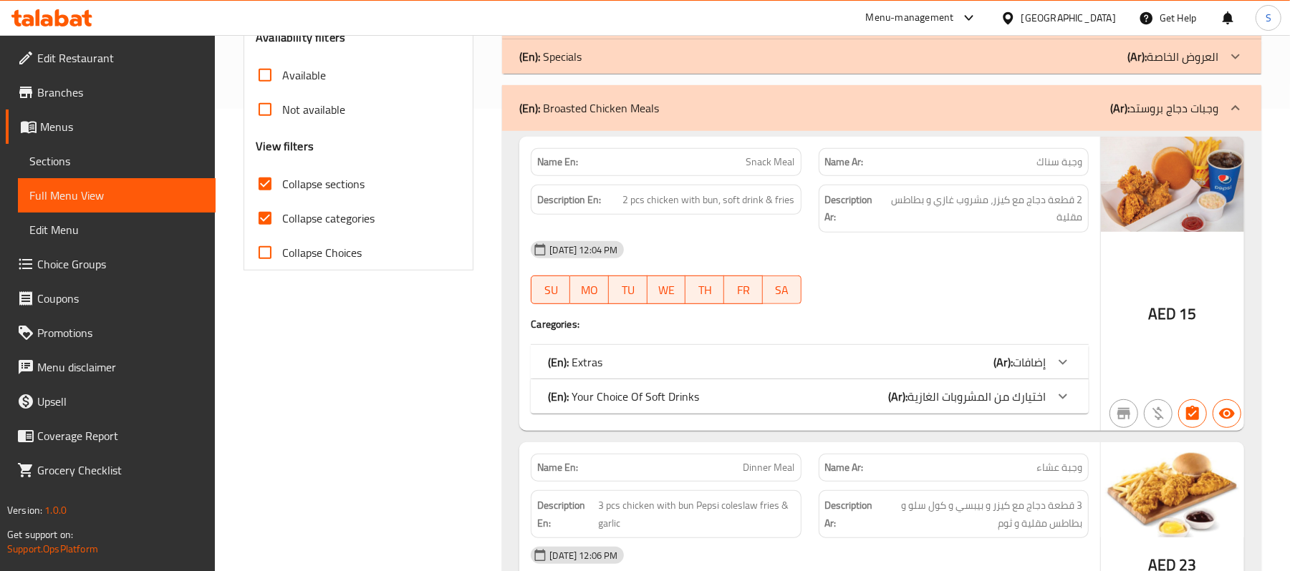
scroll to position [477, 0]
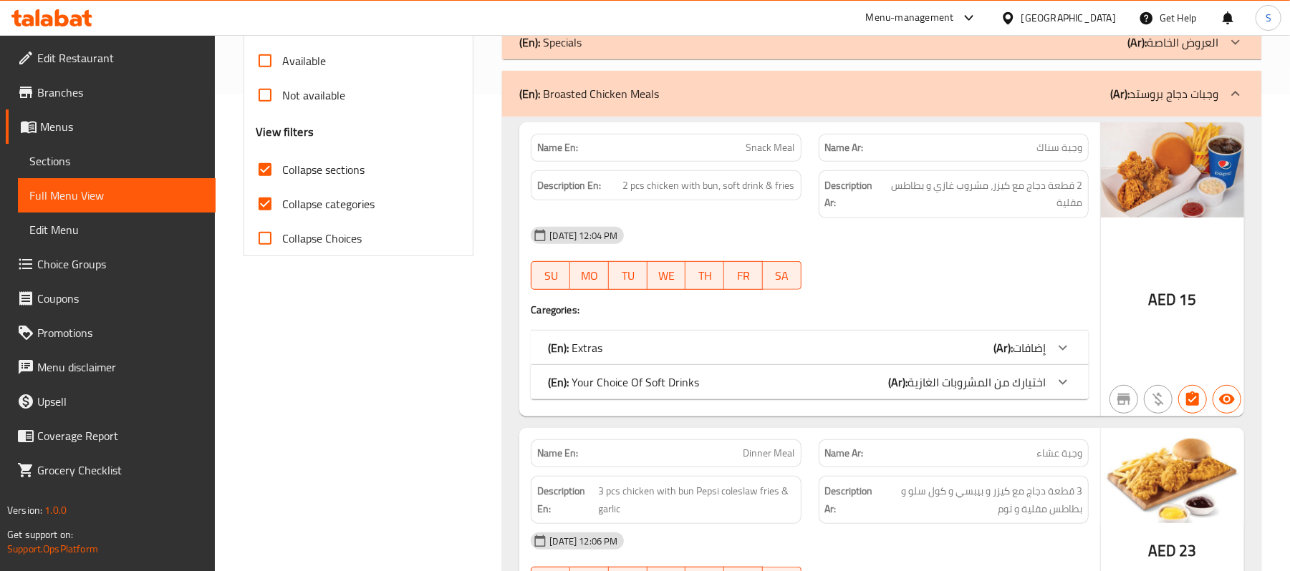
click at [843, 342] on div "(En): Extras (Ar): إضافات" at bounding box center [797, 347] width 498 height 17
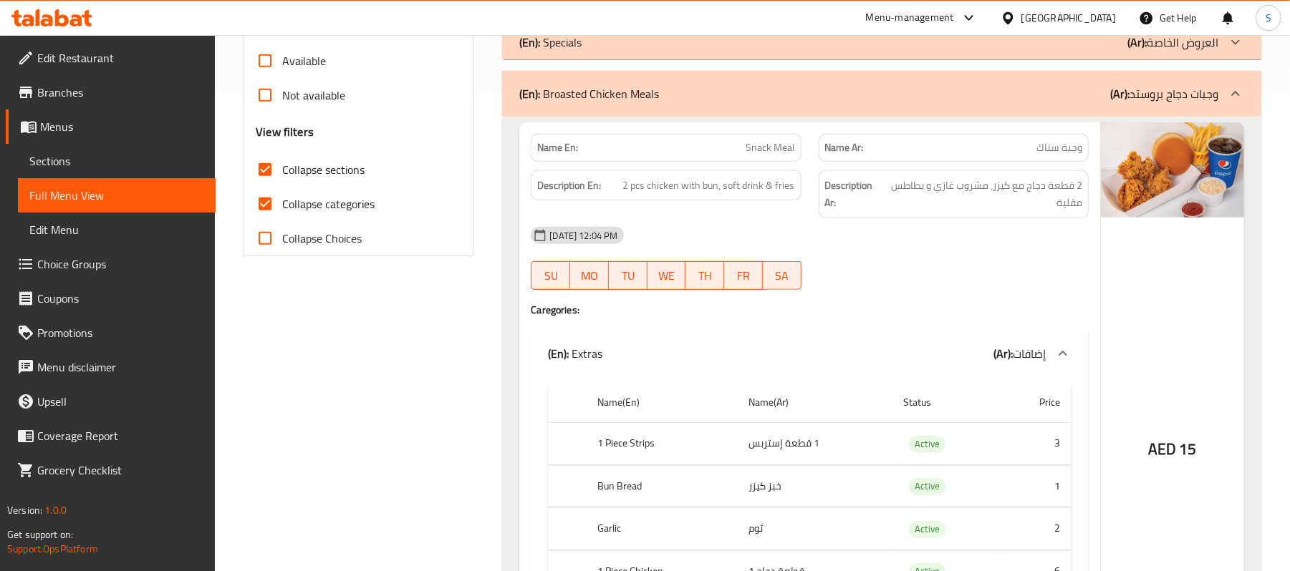
scroll to position [859, 0]
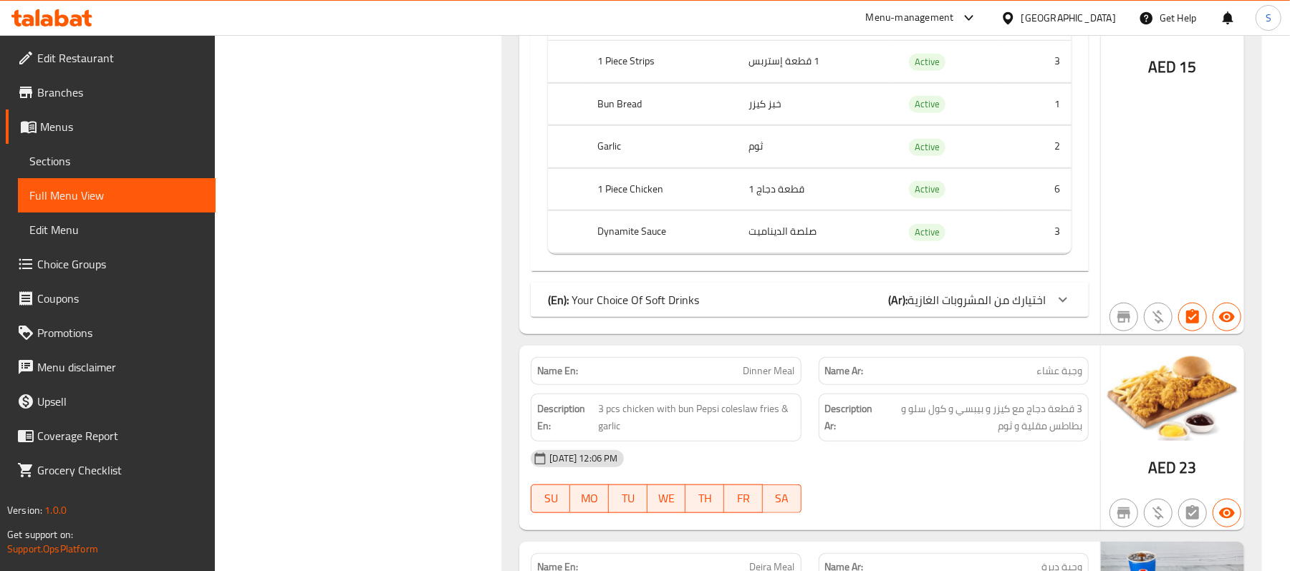
click at [856, 309] on div "(En): Your Choice Of Soft Drinks (Ar): اختيارك من المشروبات الغازية" at bounding box center [797, 299] width 498 height 17
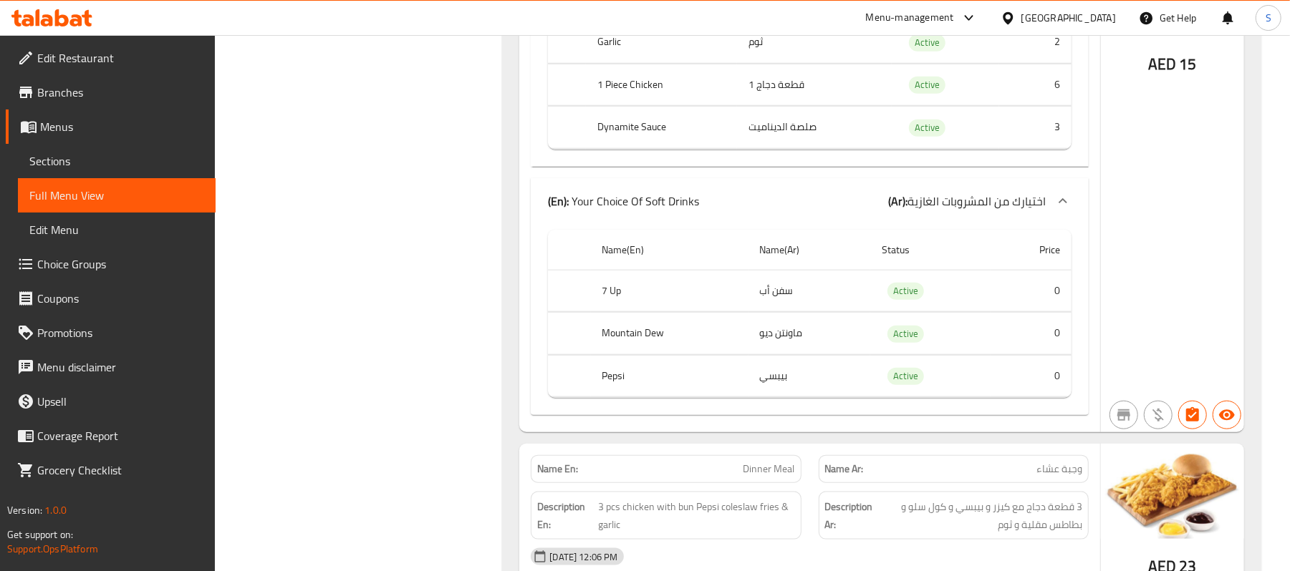
scroll to position [487, 0]
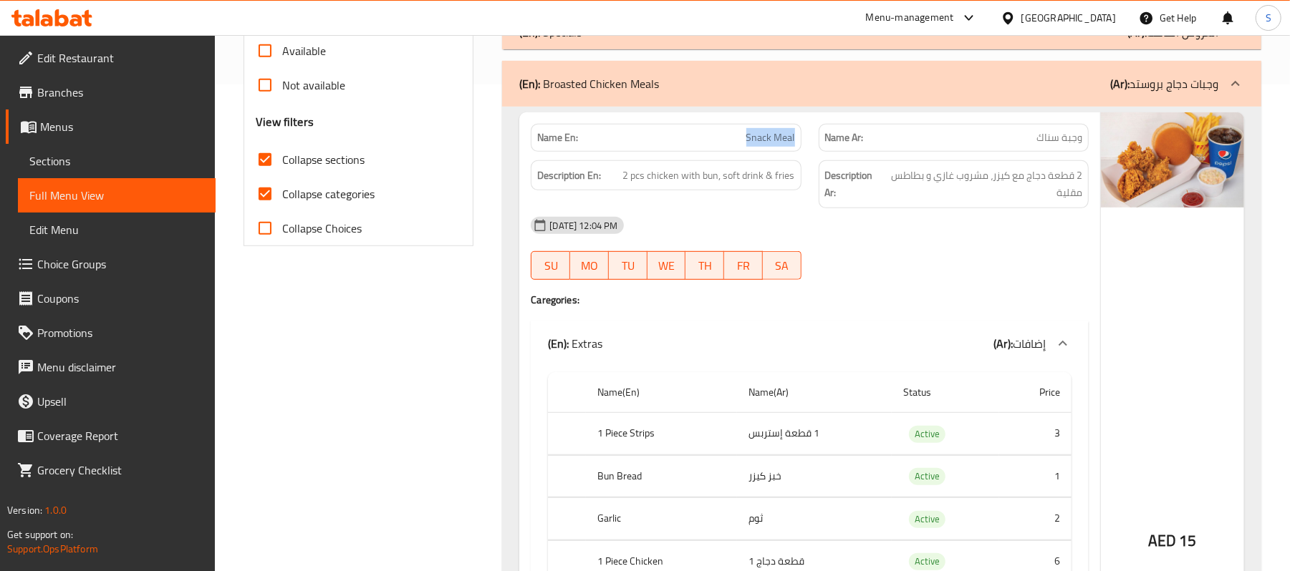
drag, startPoint x: 705, startPoint y: 146, endPoint x: 800, endPoint y: 143, distance: 94.6
click at [800, 143] on div "Name En: Snack Meal" at bounding box center [666, 138] width 270 height 28
copy span "Snack Meal"
click at [79, 164] on span "Sections" at bounding box center [116, 161] width 175 height 17
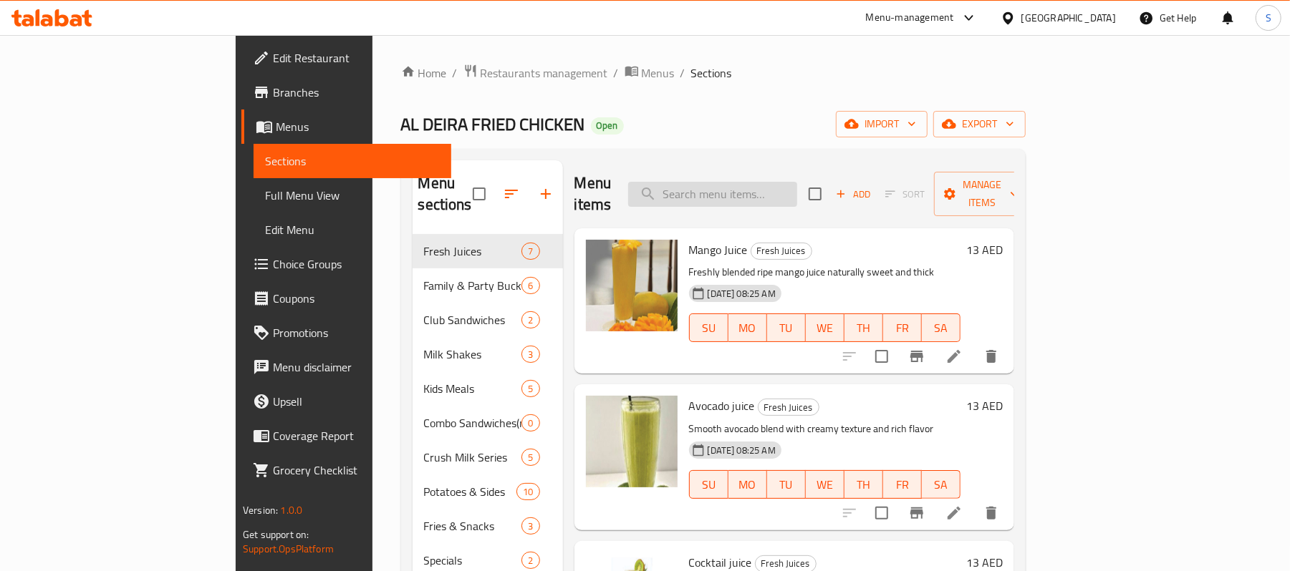
click at [748, 182] on input "search" at bounding box center [712, 194] width 169 height 25
paste input "Snack Meal"
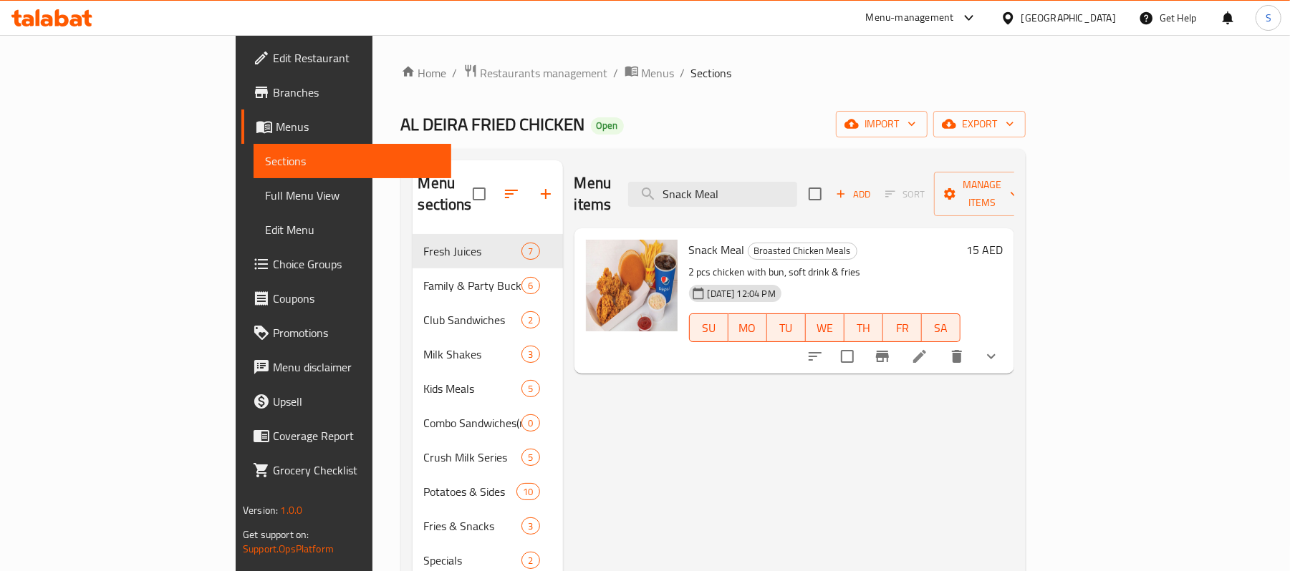
type input "Snack Meal"
click at [928, 348] on icon at bounding box center [919, 356] width 17 height 17
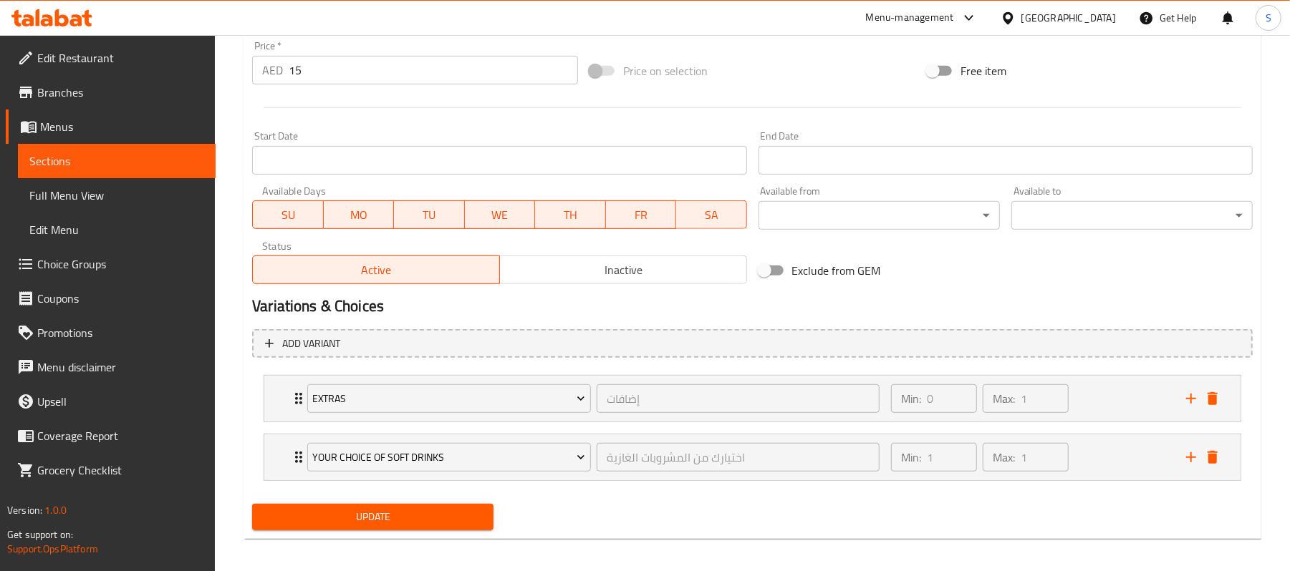
scroll to position [545, 0]
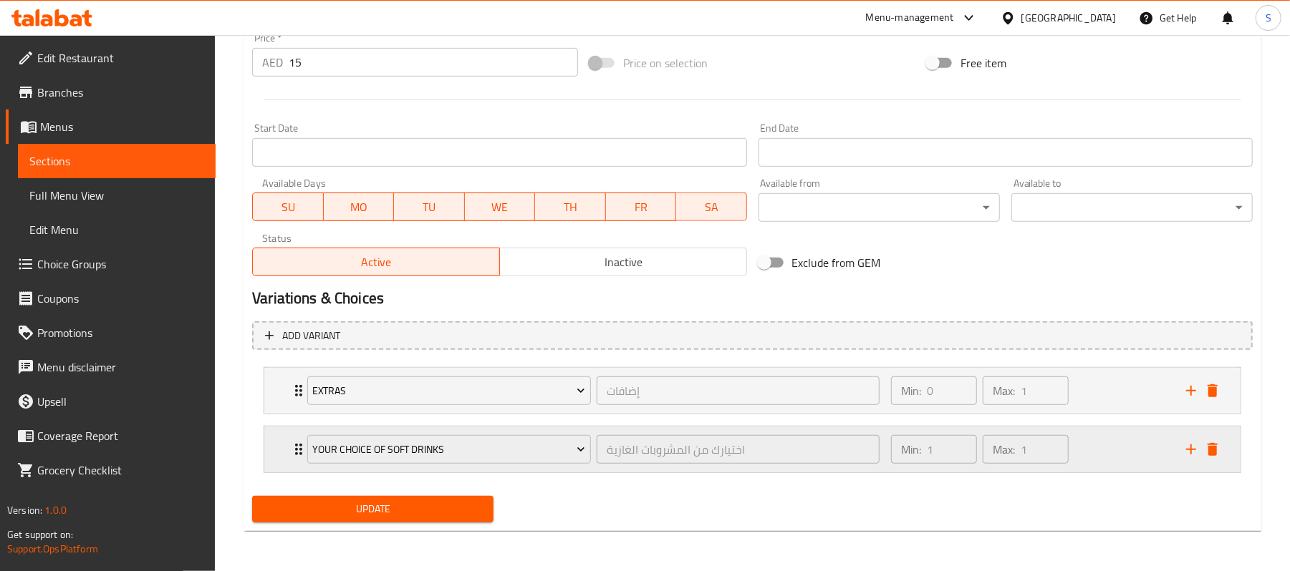
click at [1081, 450] on div "Min: 1 ​ Max: 1 ​" at bounding box center [1029, 450] width 295 height 46
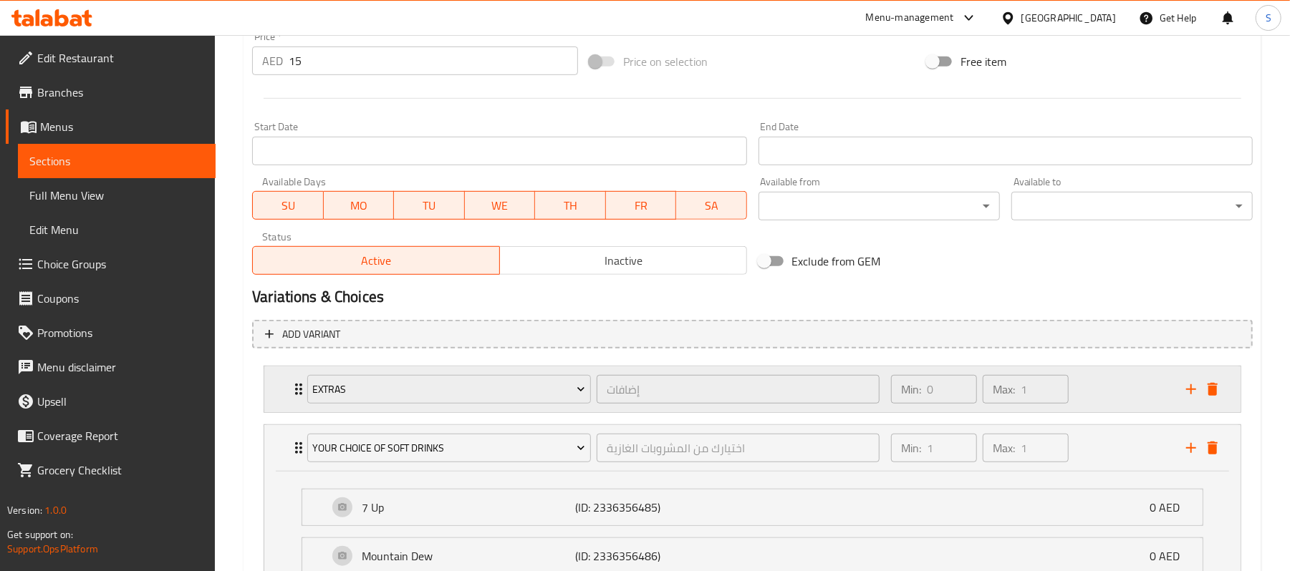
click at [1091, 396] on div "Min: 0 ​ Max: 1 ​" at bounding box center [1029, 390] width 295 height 46
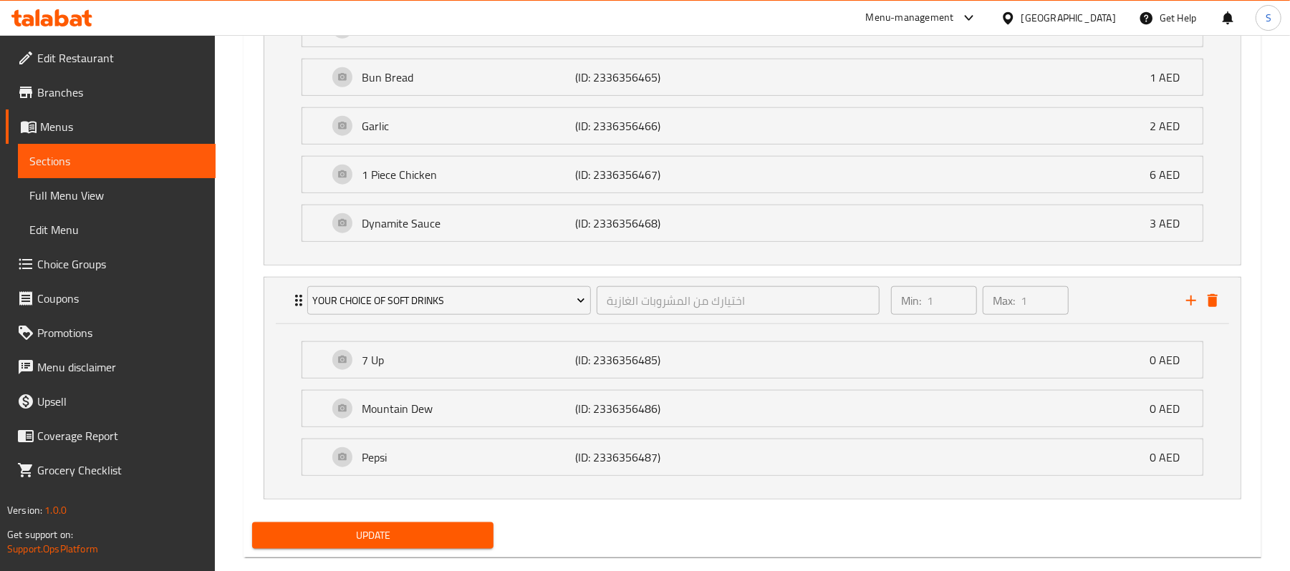
scroll to position [997, 0]
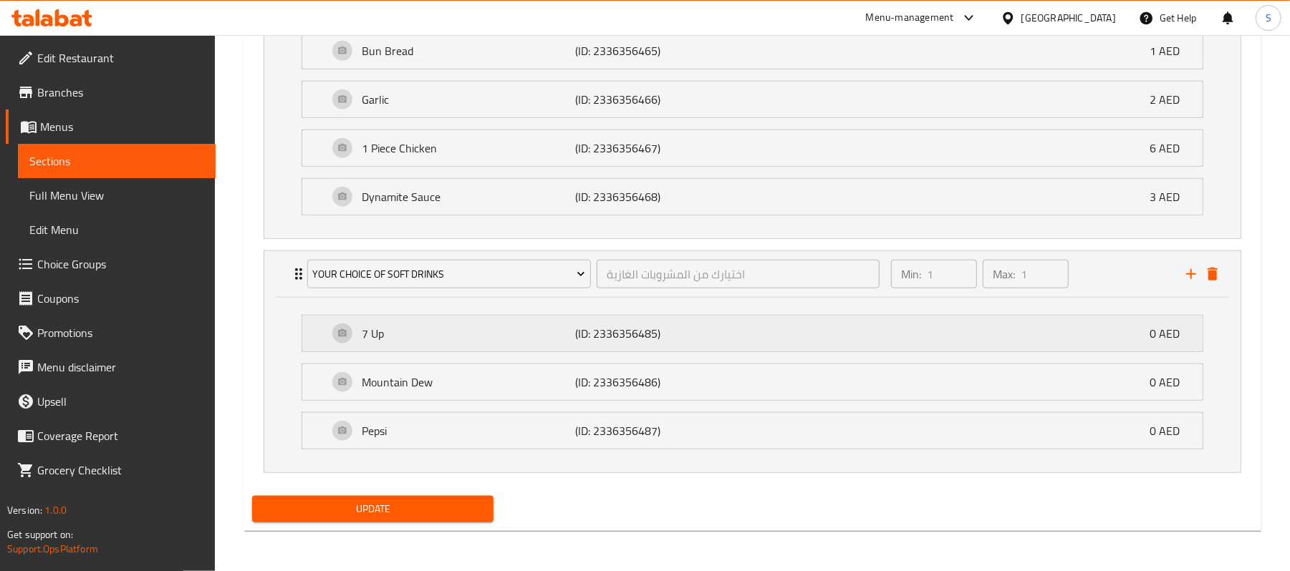
click at [506, 326] on p "7 Up" at bounding box center [468, 333] width 213 height 17
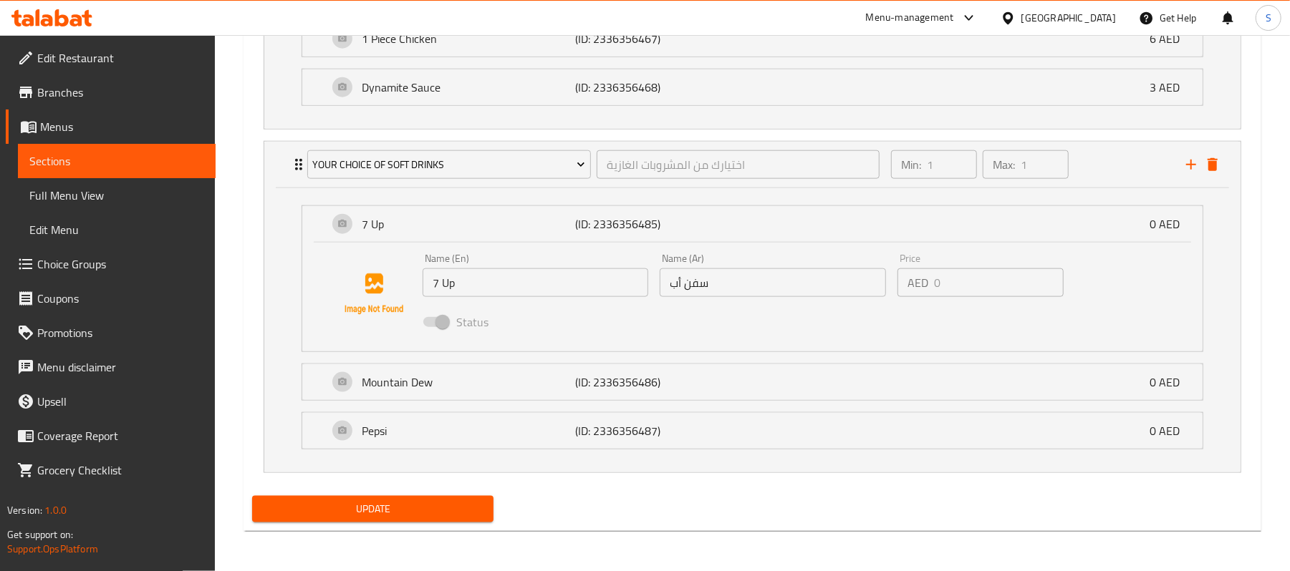
scroll to position [1106, 0]
click at [465, 382] on p "Mountain Dew" at bounding box center [468, 382] width 213 height 17
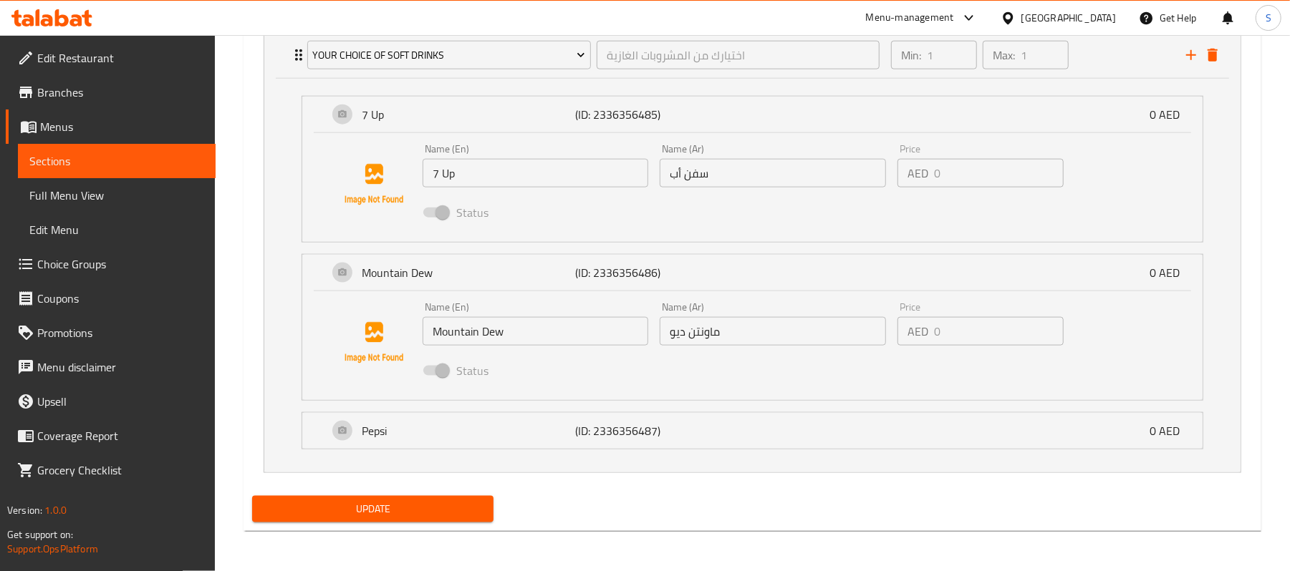
scroll to position [1216, 0]
drag, startPoint x: 470, startPoint y: 430, endPoint x: 480, endPoint y: 434, distance: 10.0
click at [470, 431] on p "Pepsi" at bounding box center [468, 430] width 213 height 17
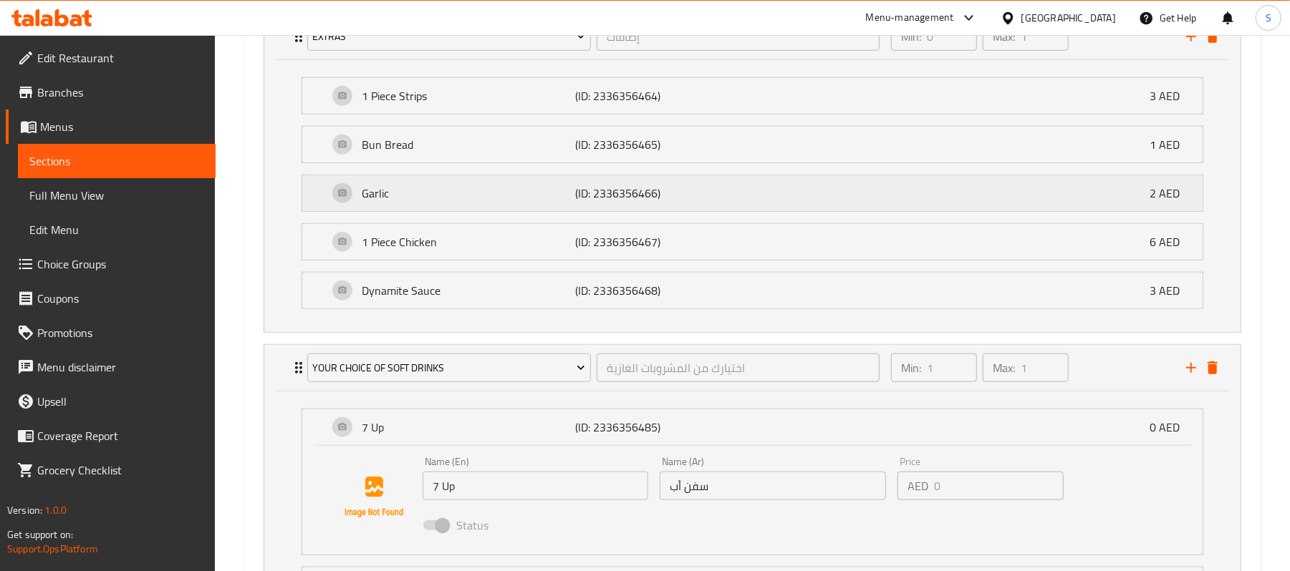
scroll to position [739, 0]
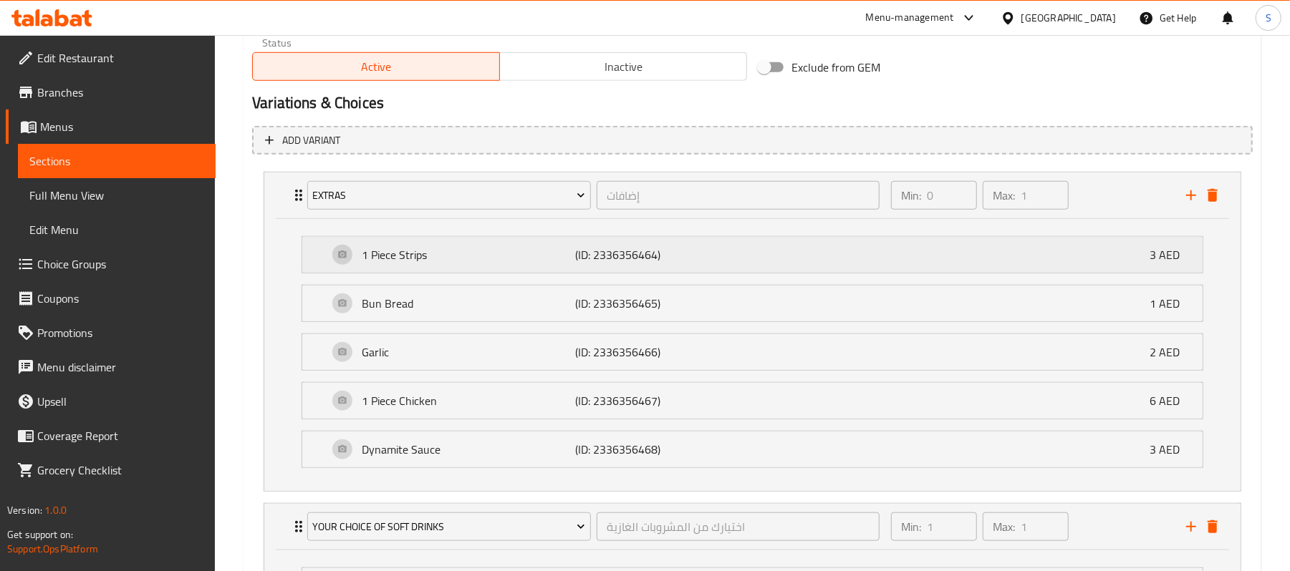
click at [462, 261] on p "1 Piece Strips" at bounding box center [468, 254] width 213 height 17
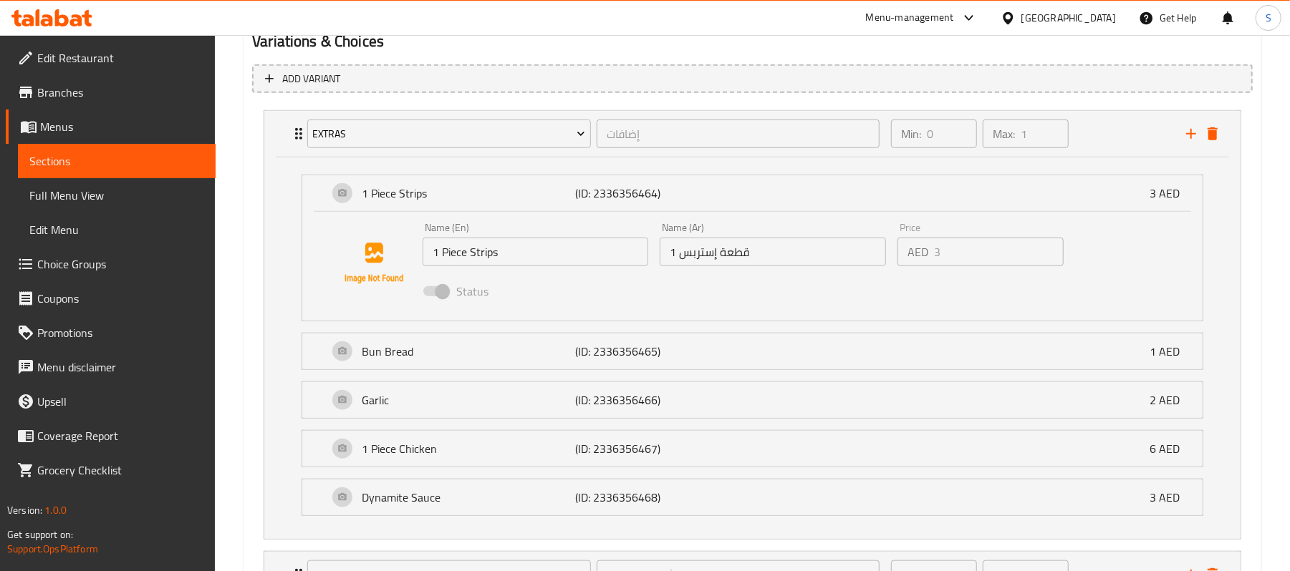
scroll to position [834, 0]
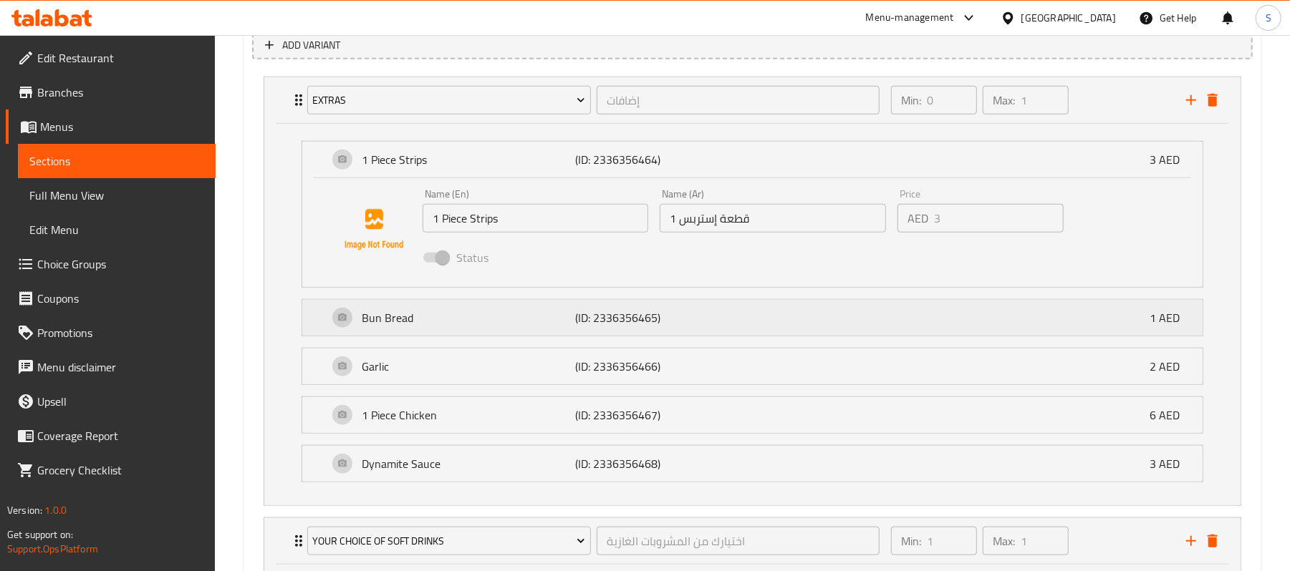
click at [482, 318] on p "Bun Bread" at bounding box center [468, 317] width 213 height 17
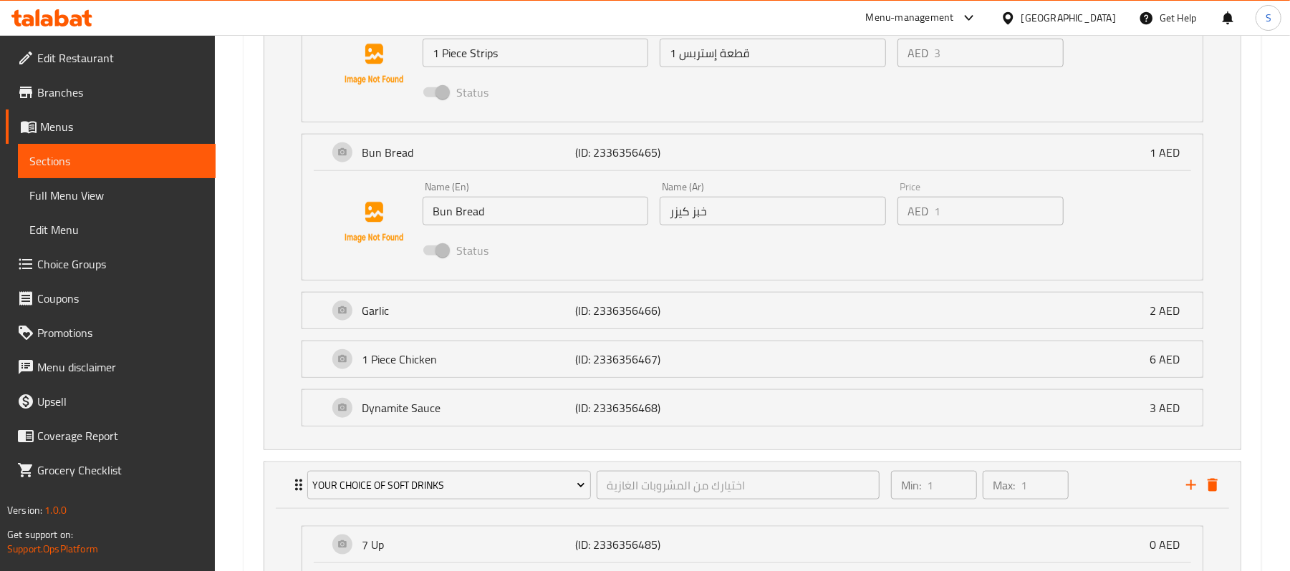
scroll to position [1025, 0]
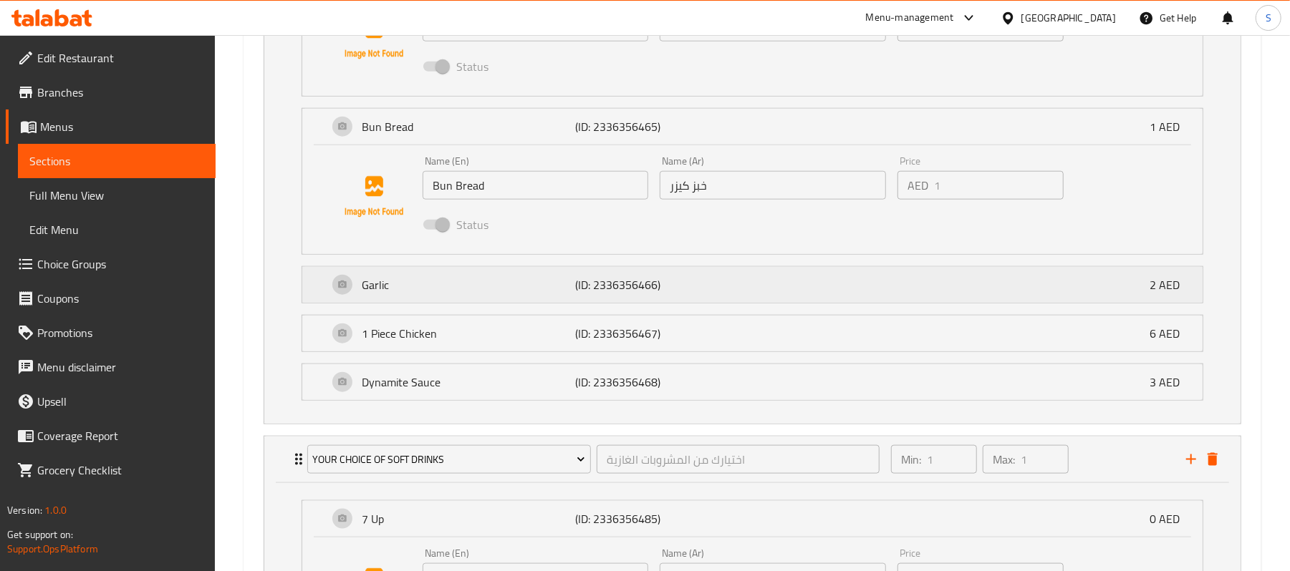
click at [514, 279] on p "Garlic" at bounding box center [468, 284] width 213 height 17
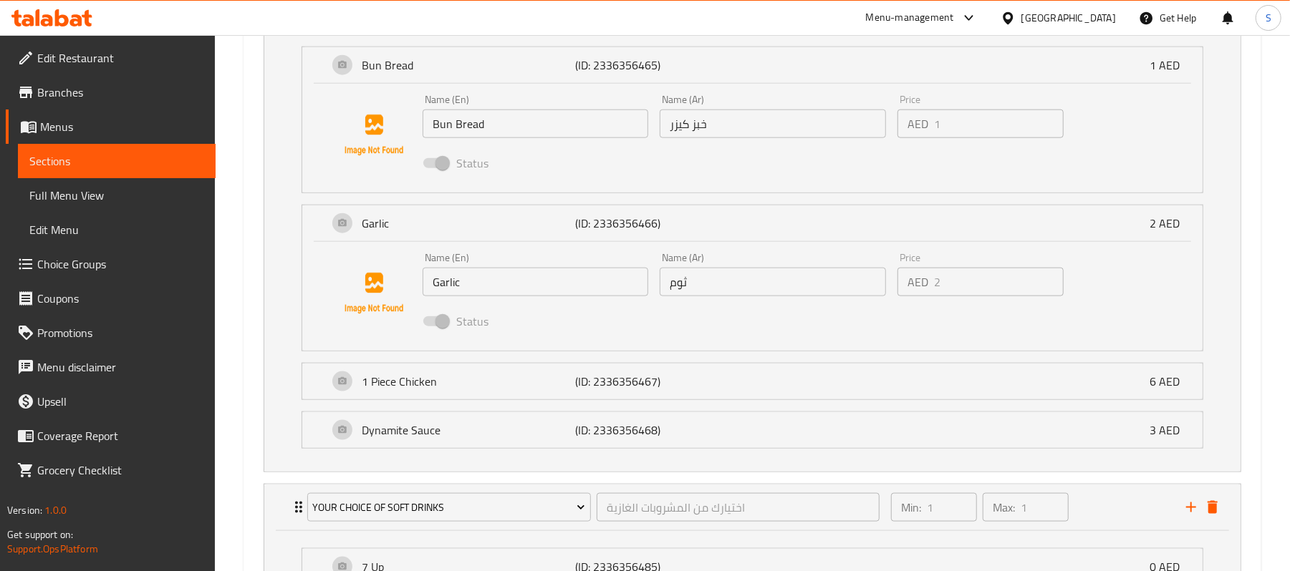
scroll to position [1121, 0]
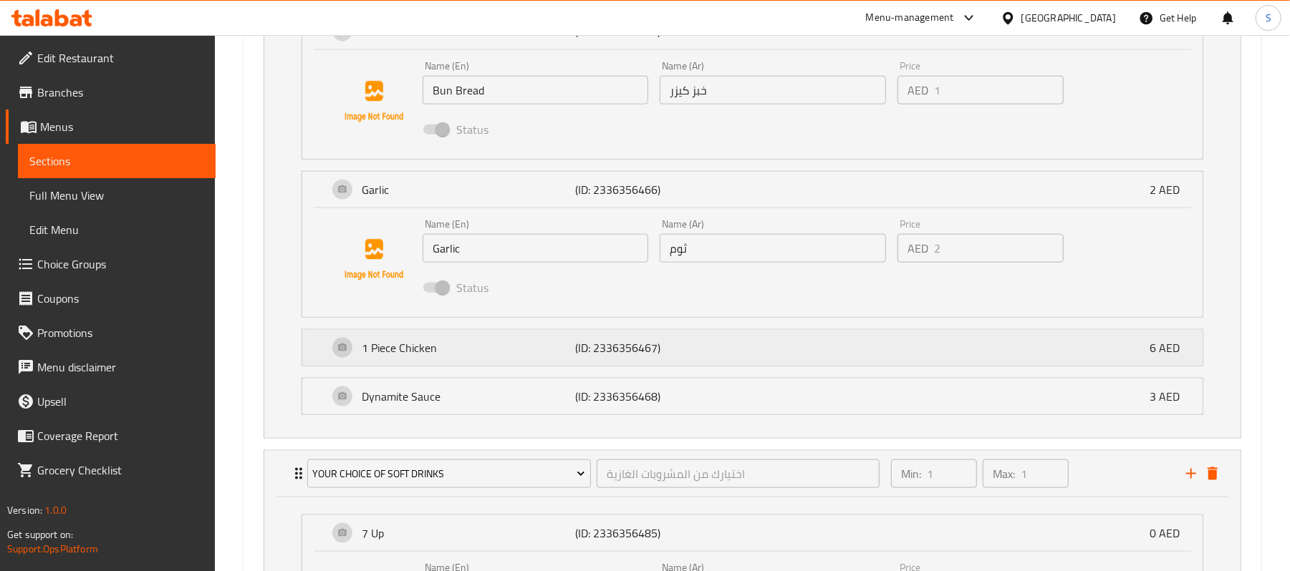
click at [502, 347] on p "1 Piece Chicken" at bounding box center [468, 347] width 213 height 17
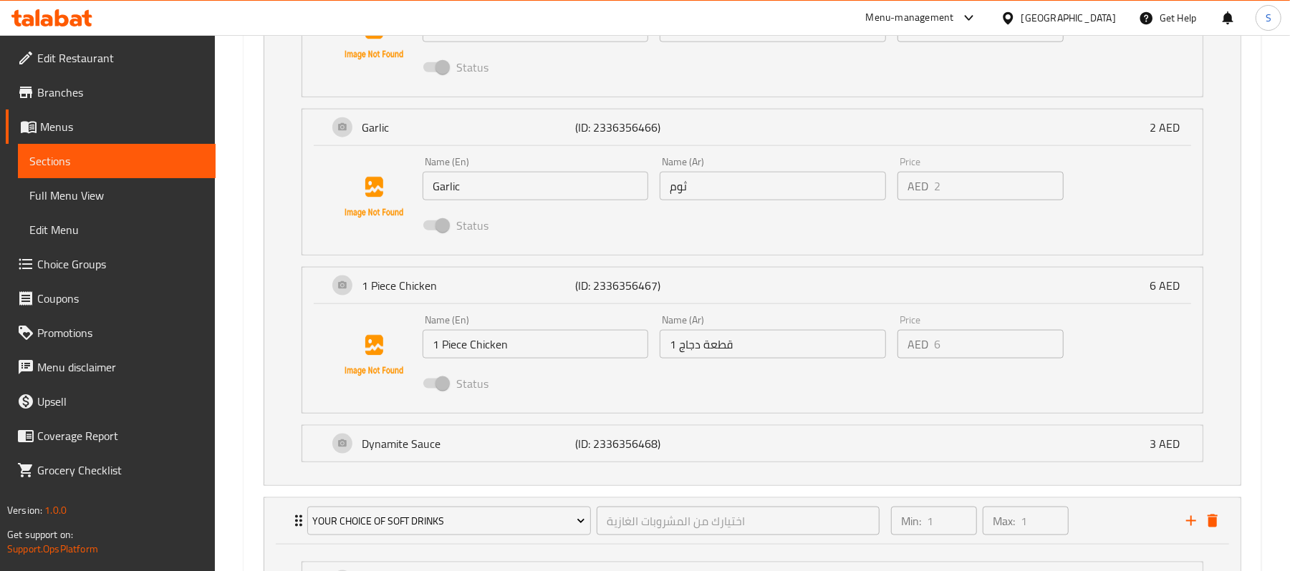
scroll to position [1216, 0]
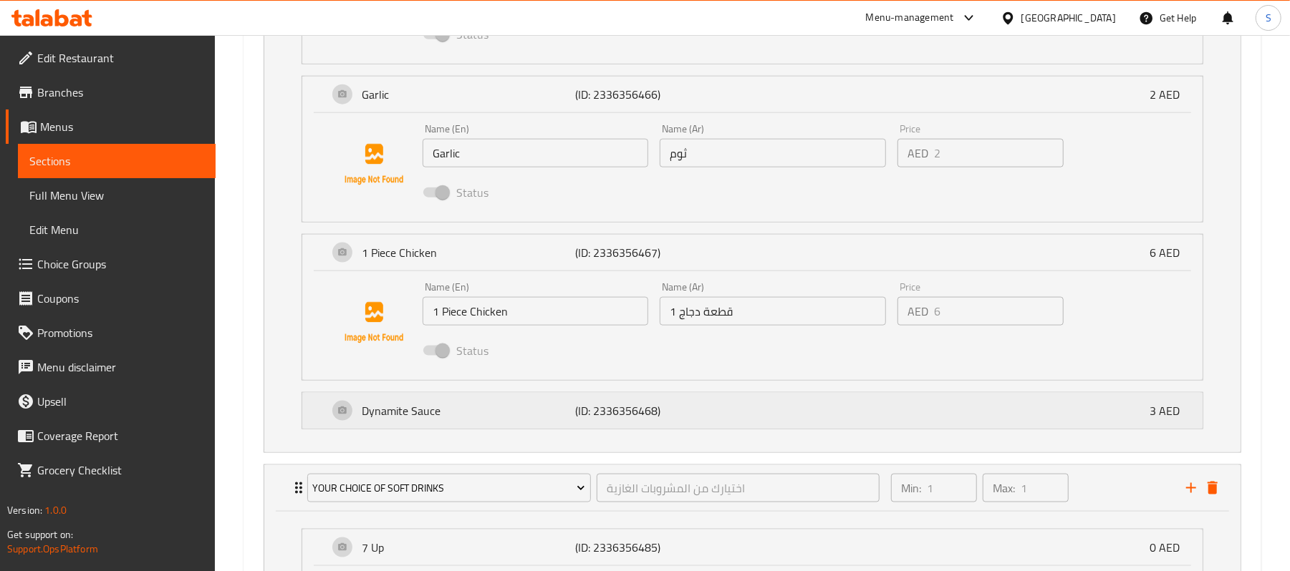
click at [507, 414] on p "Dynamite Sauce" at bounding box center [468, 410] width 213 height 17
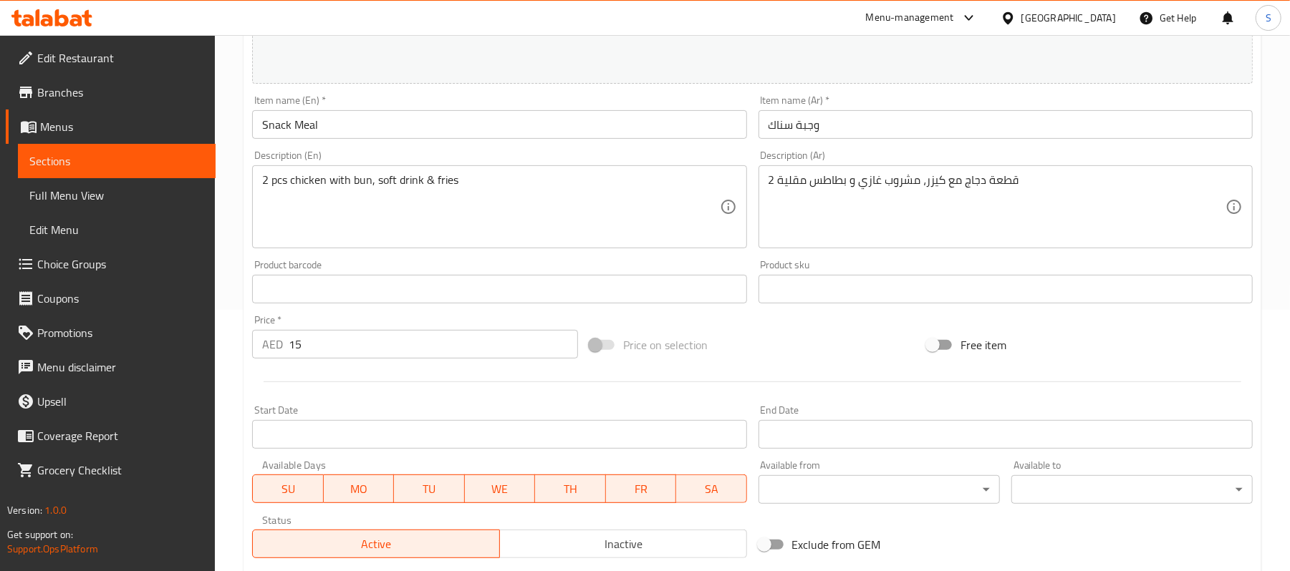
scroll to position [0, 0]
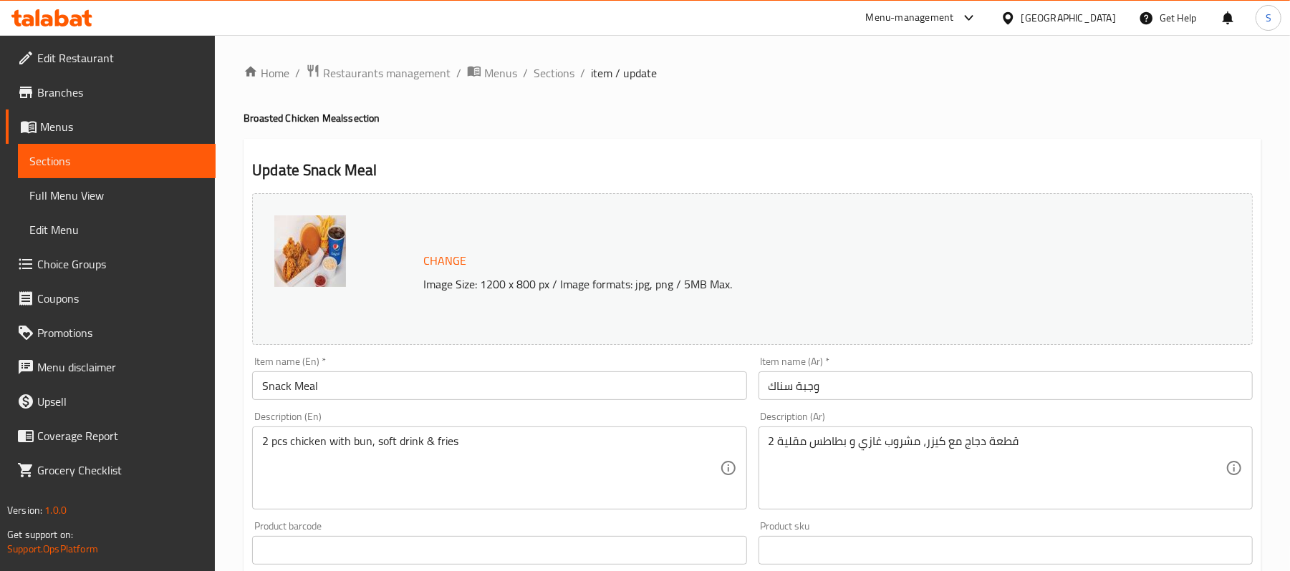
drag, startPoint x: 547, startPoint y: 77, endPoint x: 646, endPoint y: 53, distance: 101.8
click at [547, 77] on span "Sections" at bounding box center [553, 72] width 41 height 17
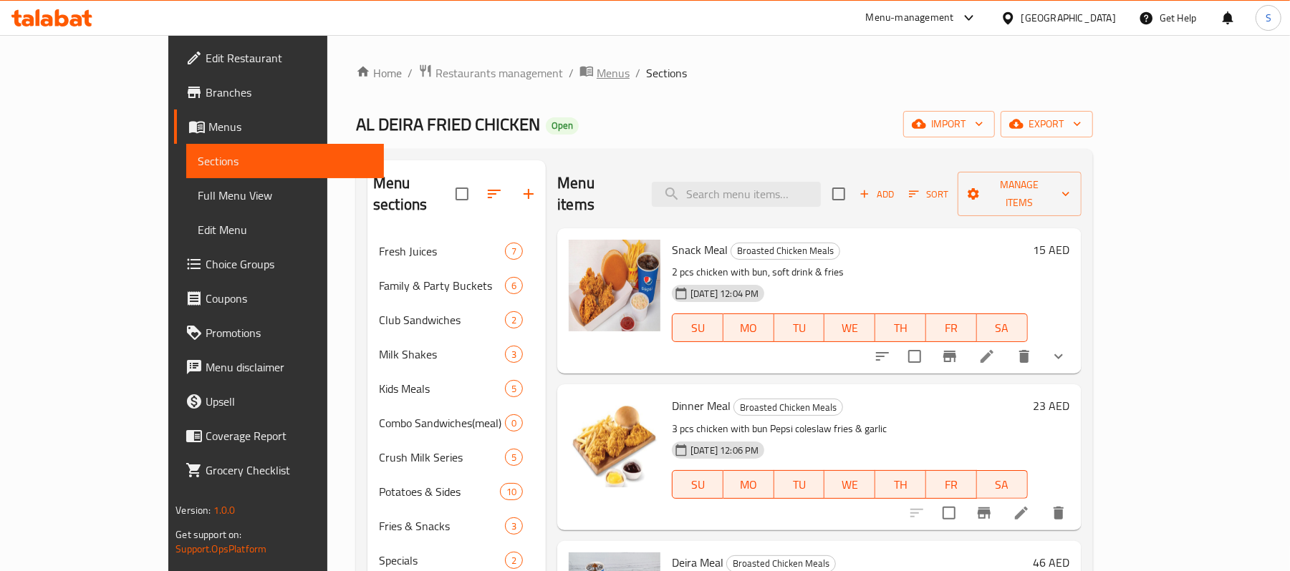
click at [596, 73] on span "Menus" at bounding box center [612, 72] width 33 height 17
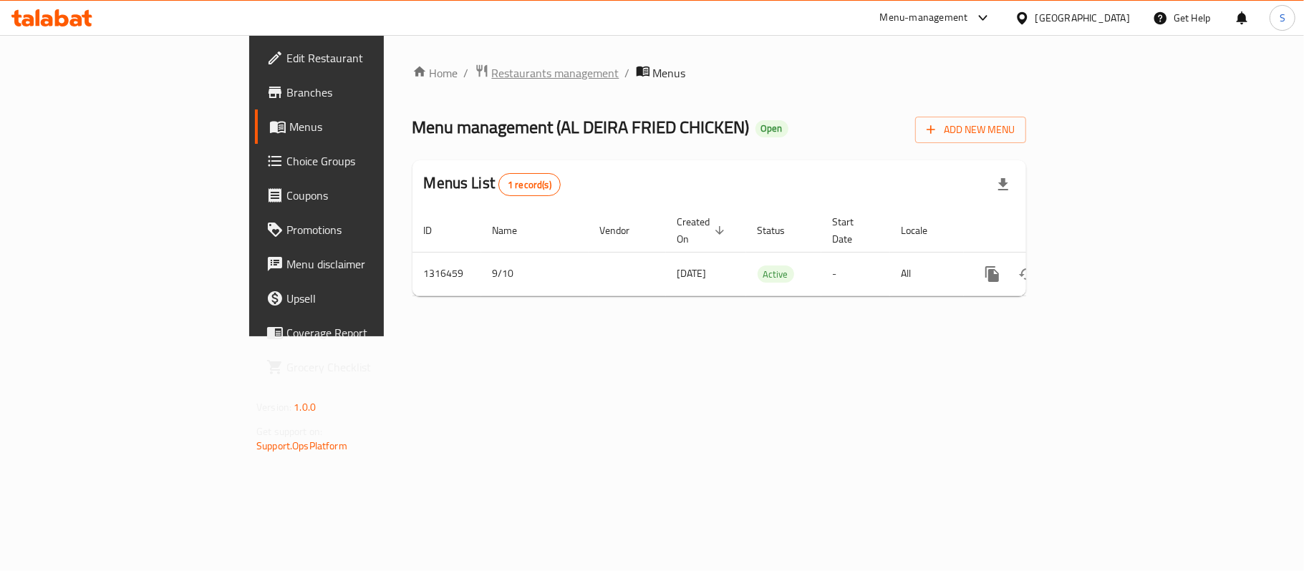
click at [492, 69] on span "Restaurants management" at bounding box center [555, 72] width 127 height 17
click at [492, 77] on span "Restaurants management" at bounding box center [555, 72] width 127 height 17
